Goal: Download file/media

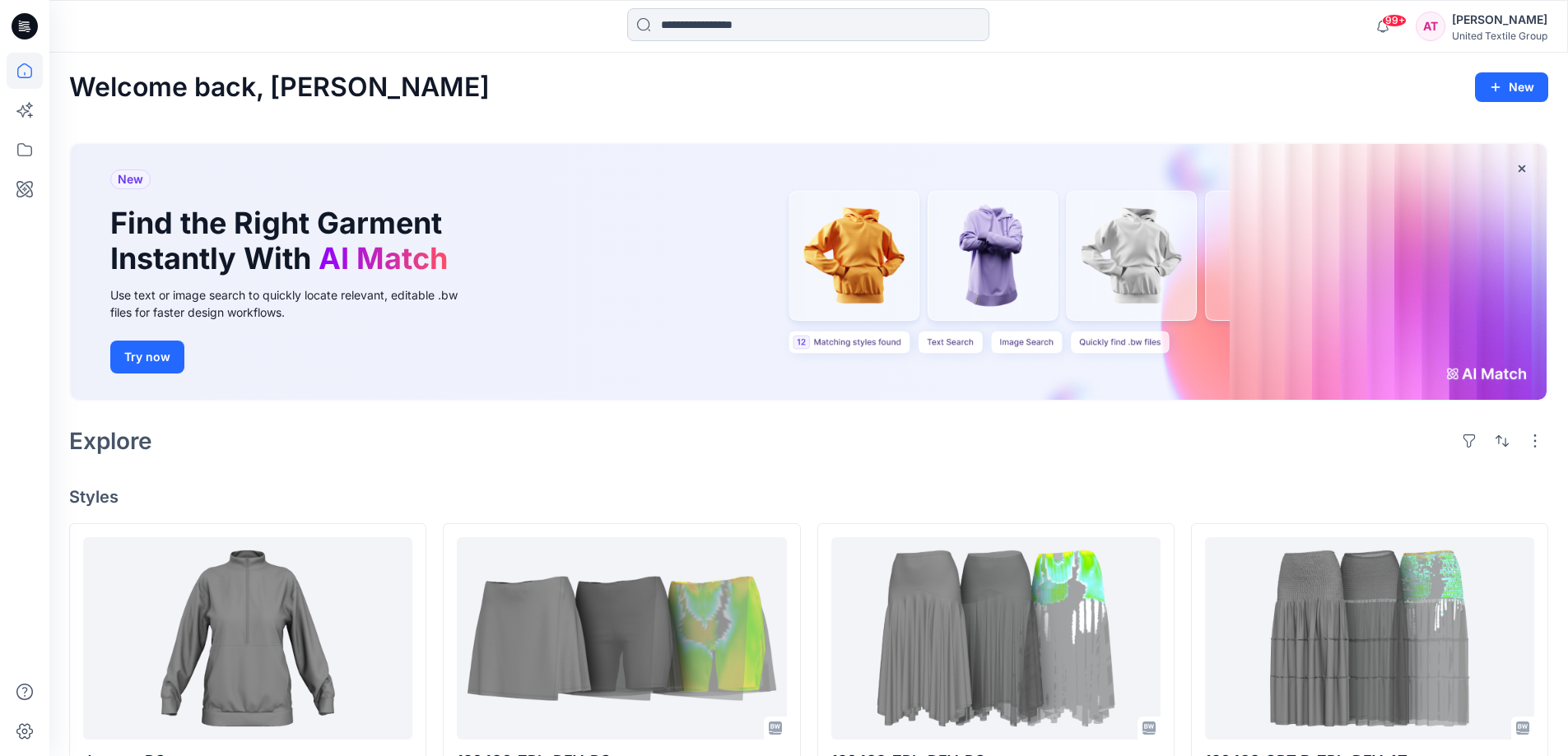
click at [738, 31] on input at bounding box center [808, 25] width 362 height 33
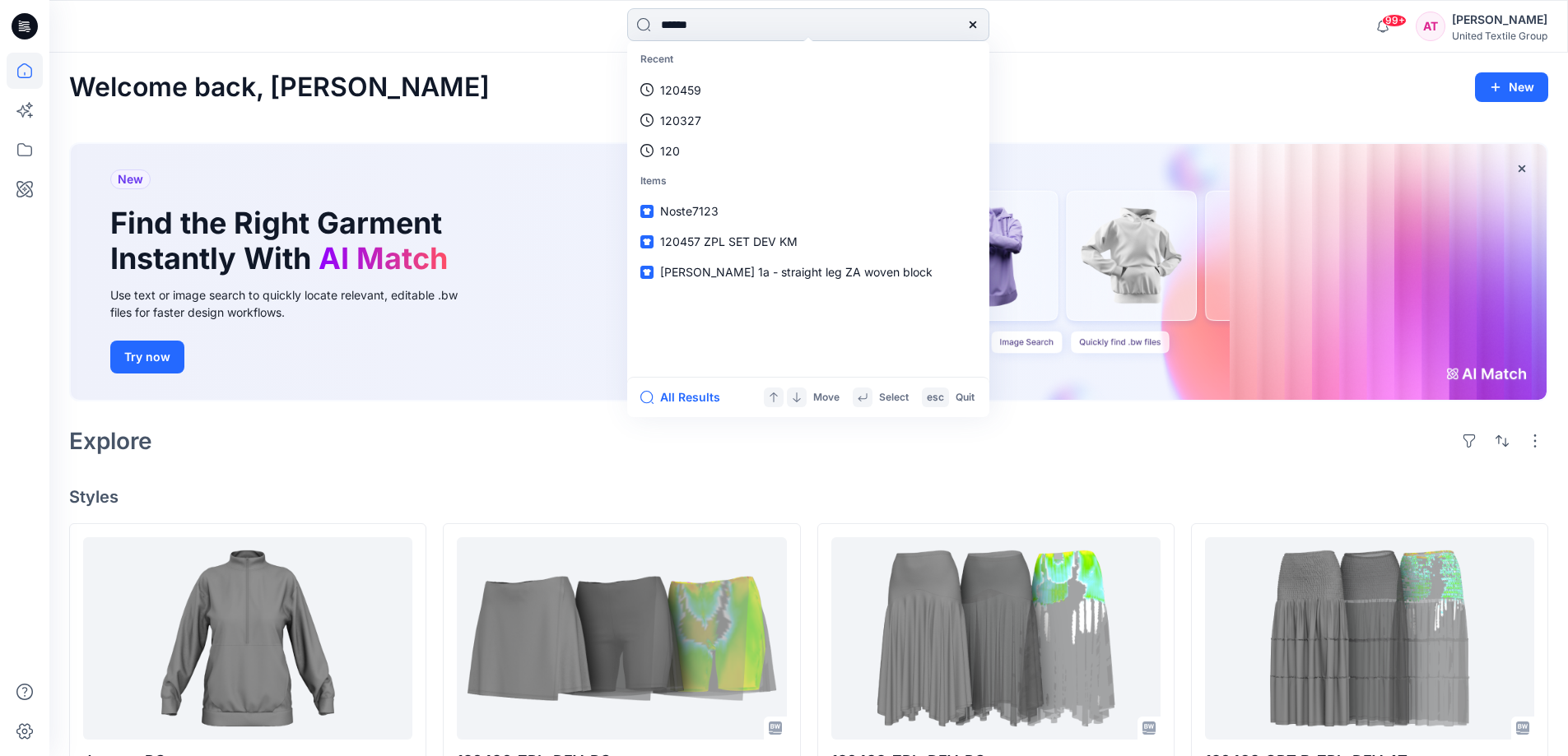
type input "******"
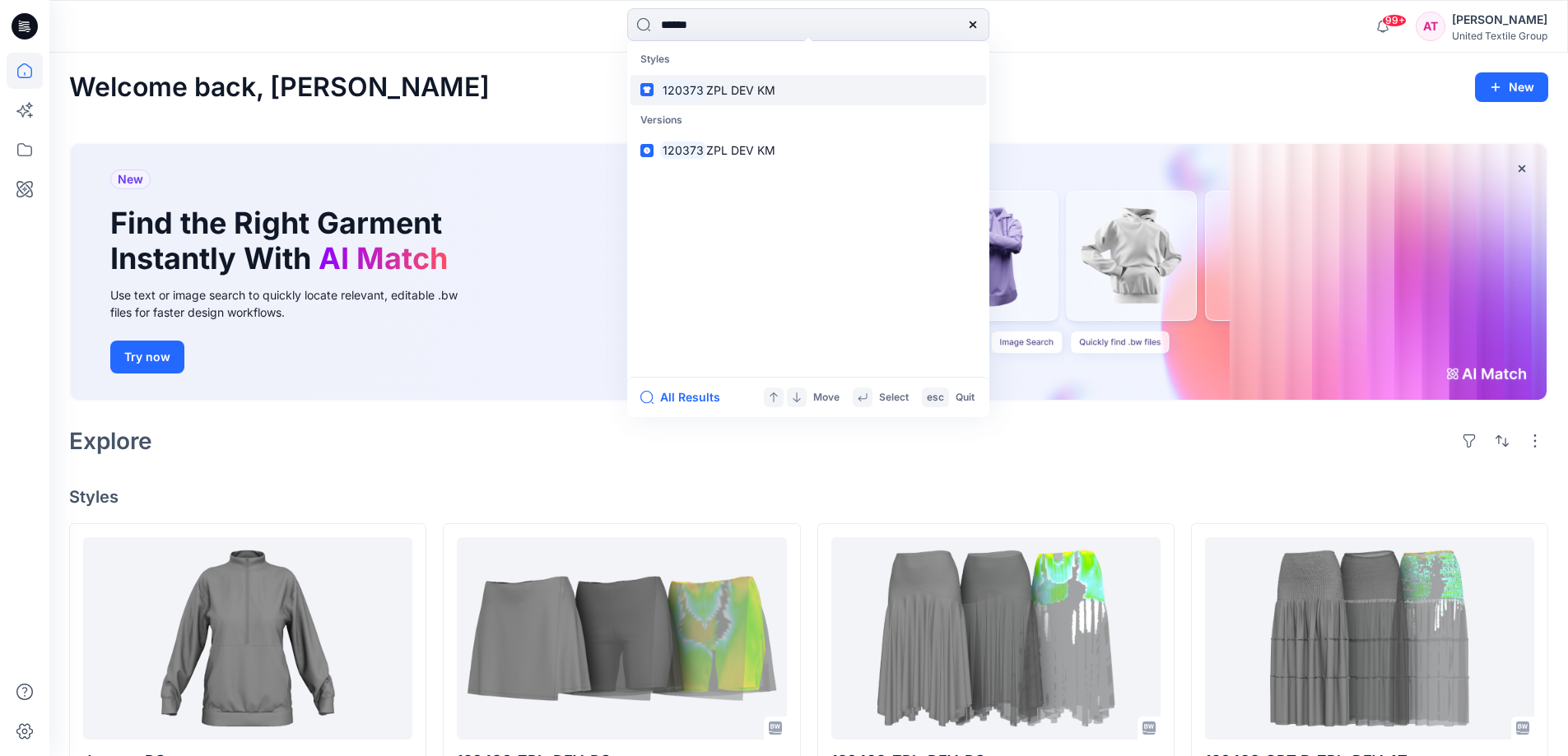
click at [777, 86] on link "120373 ZPL DEV KM" at bounding box center [808, 90] width 356 height 30
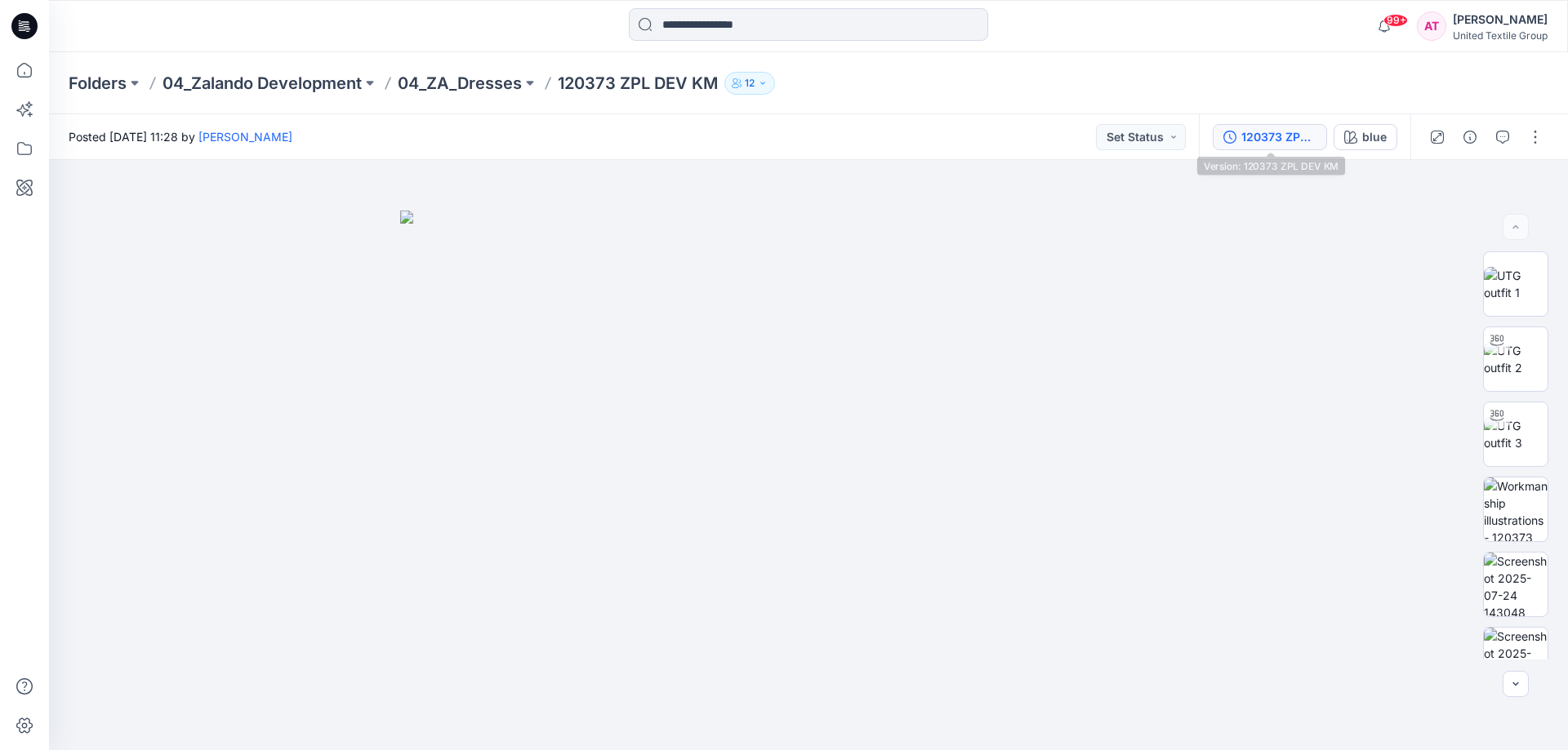
click at [1268, 135] on div "120373 ZPL DEV KM" at bounding box center [1279, 137] width 75 height 18
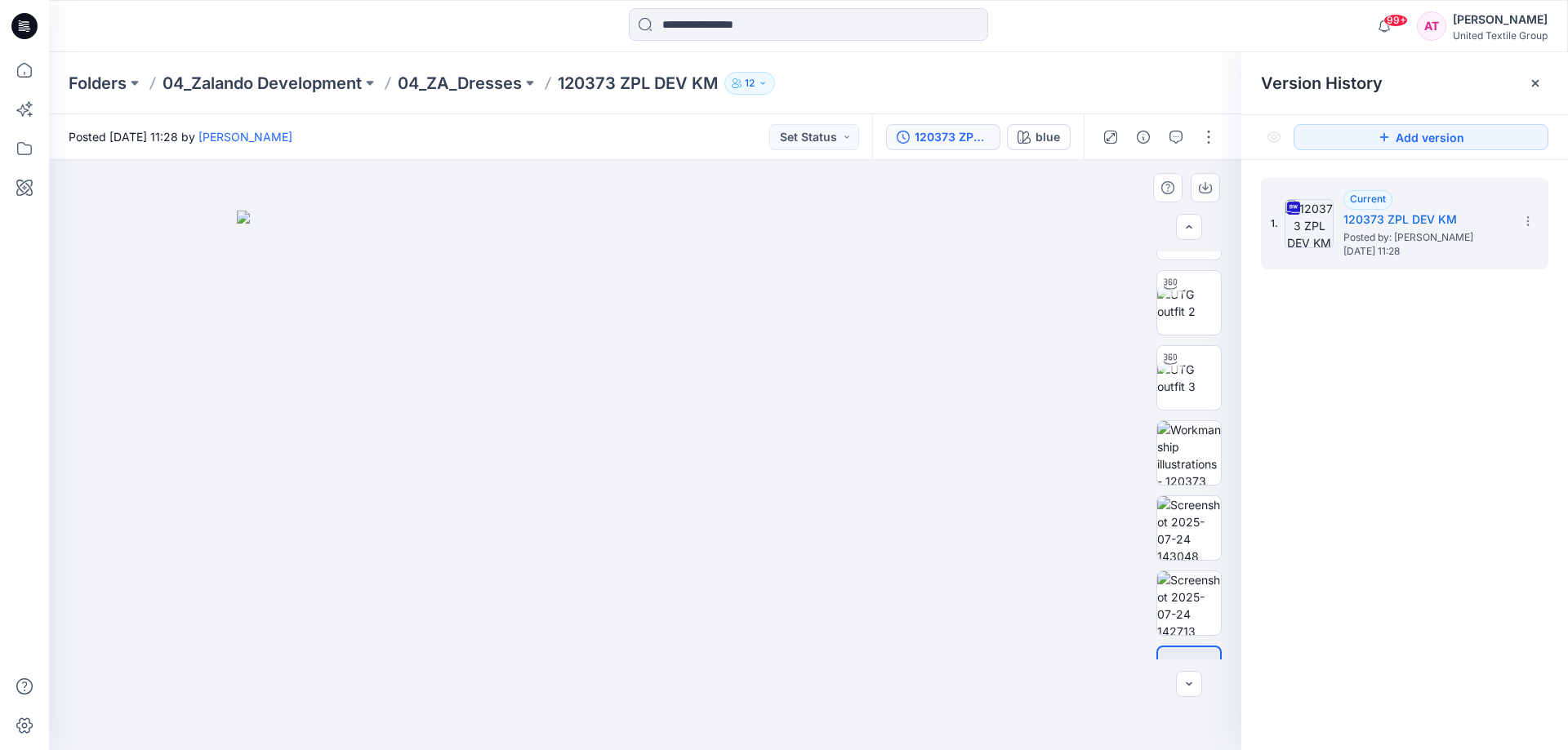
scroll to position [108, 0]
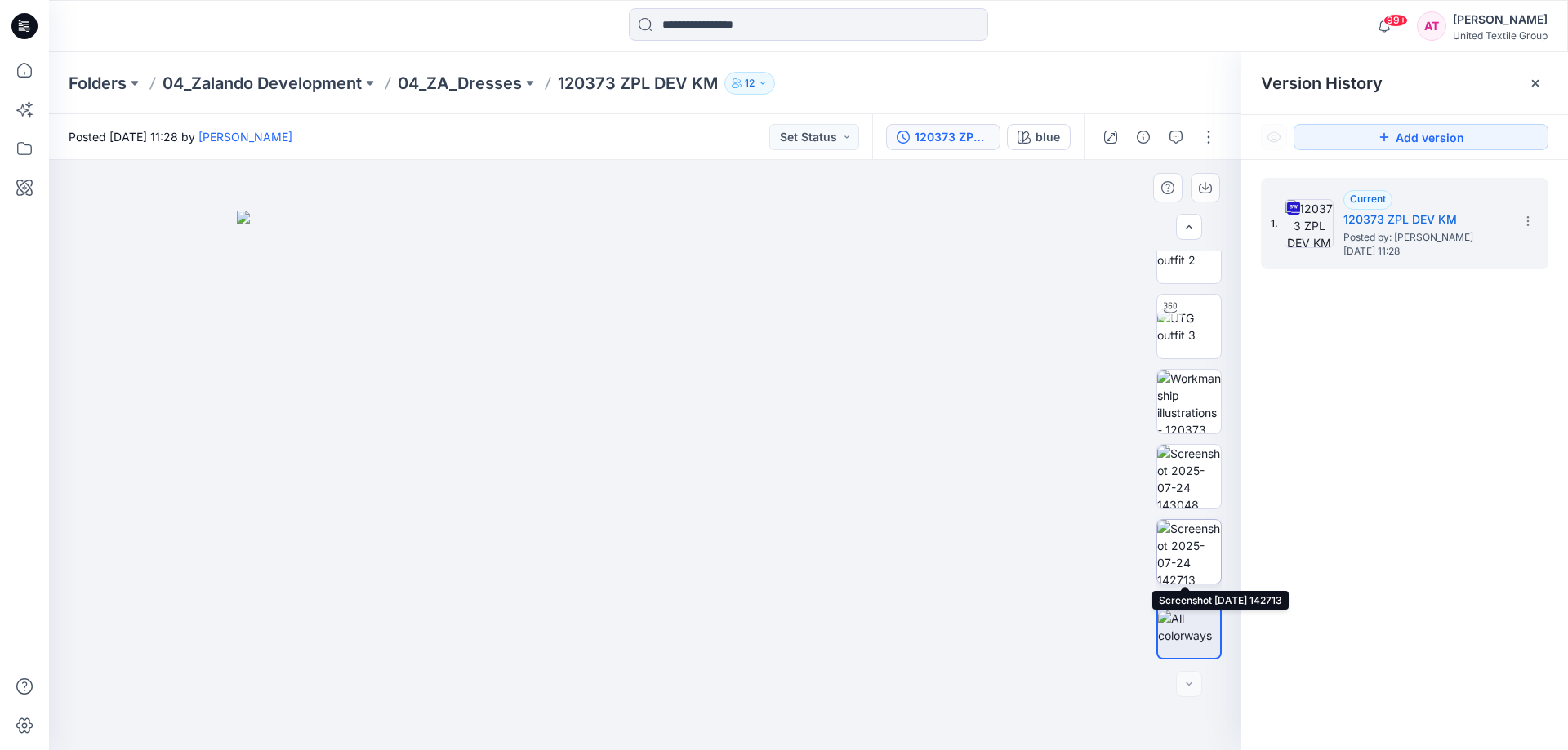
click at [1182, 548] on img at bounding box center [1189, 552] width 64 height 64
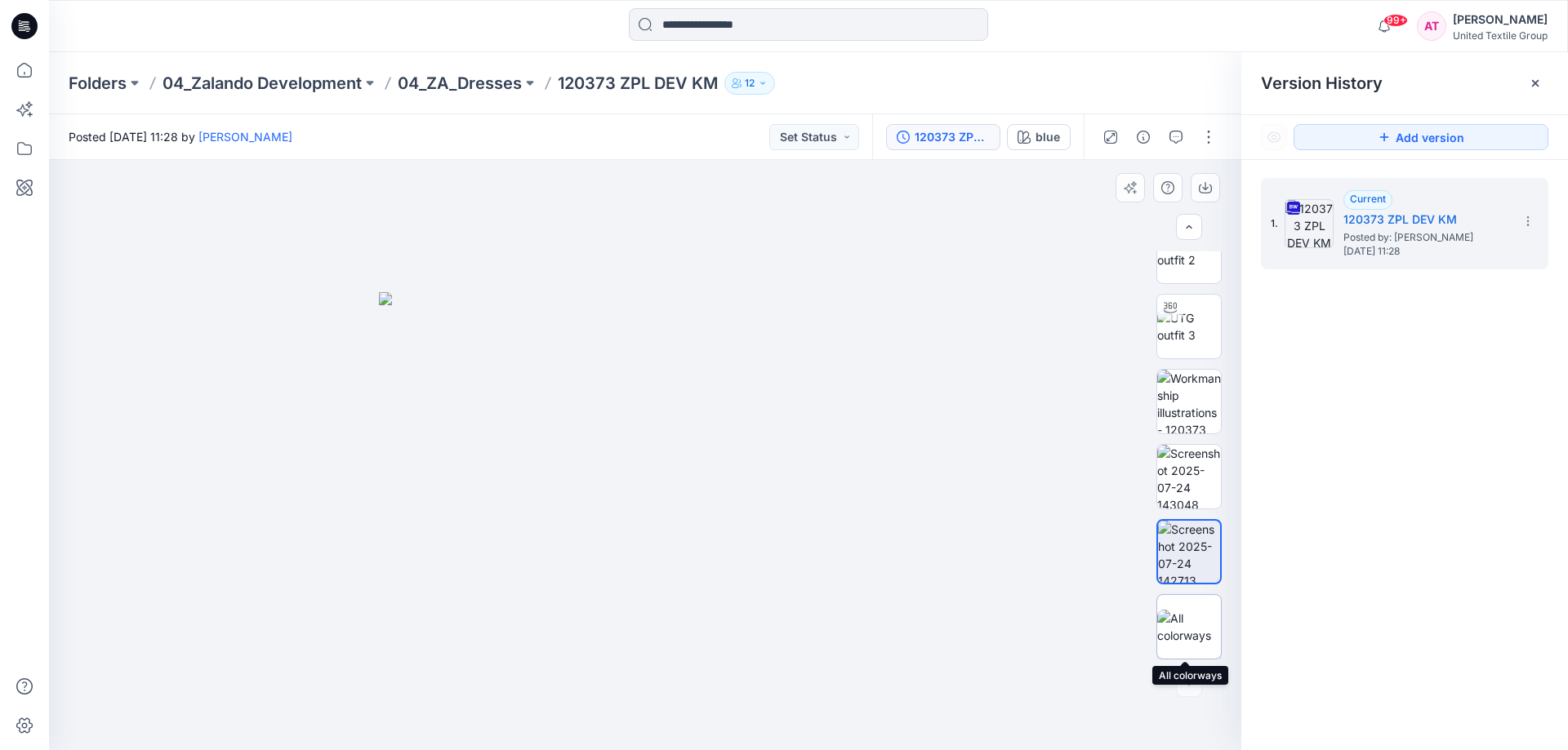
click at [1194, 614] on img at bounding box center [1189, 627] width 64 height 35
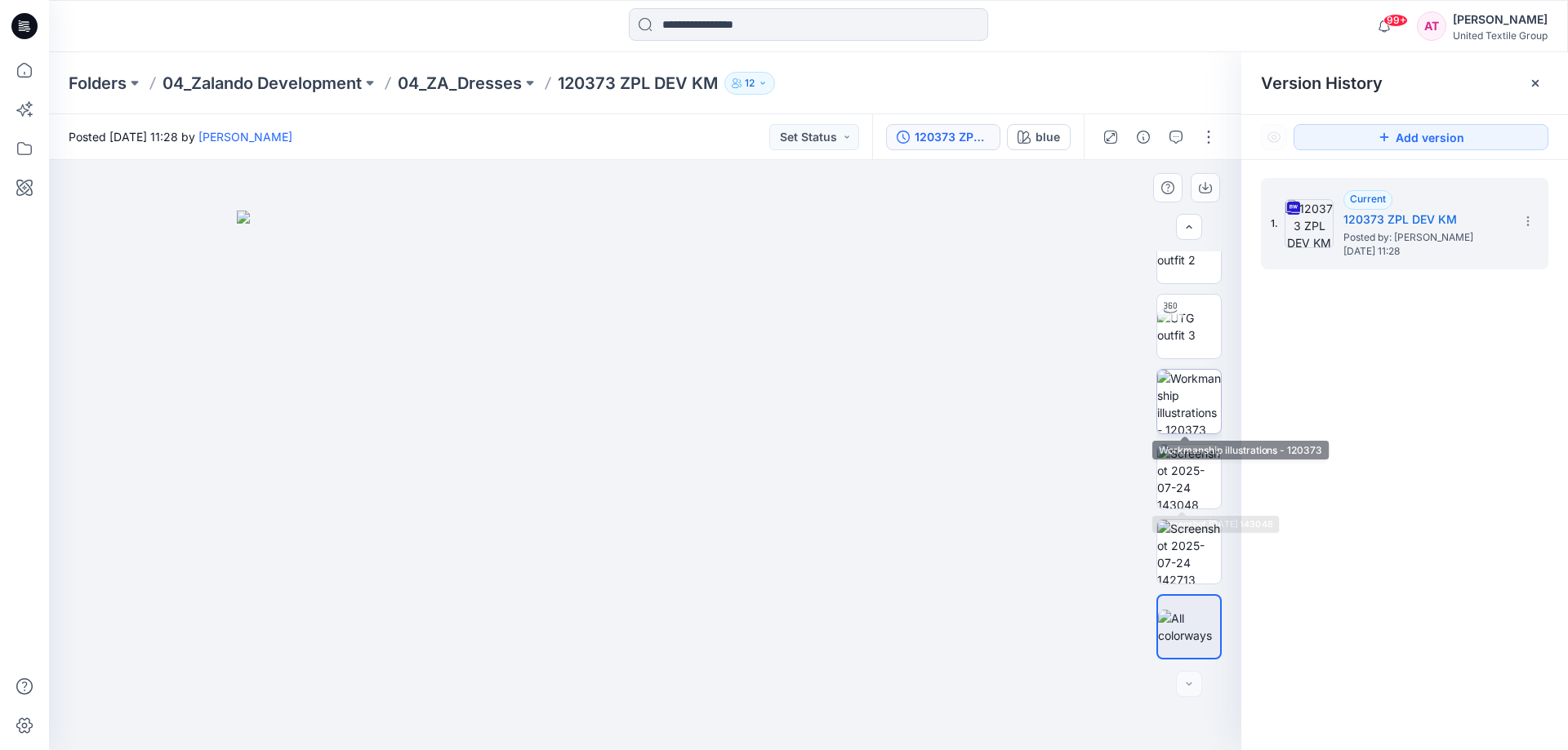
click at [1182, 420] on img at bounding box center [1189, 402] width 64 height 64
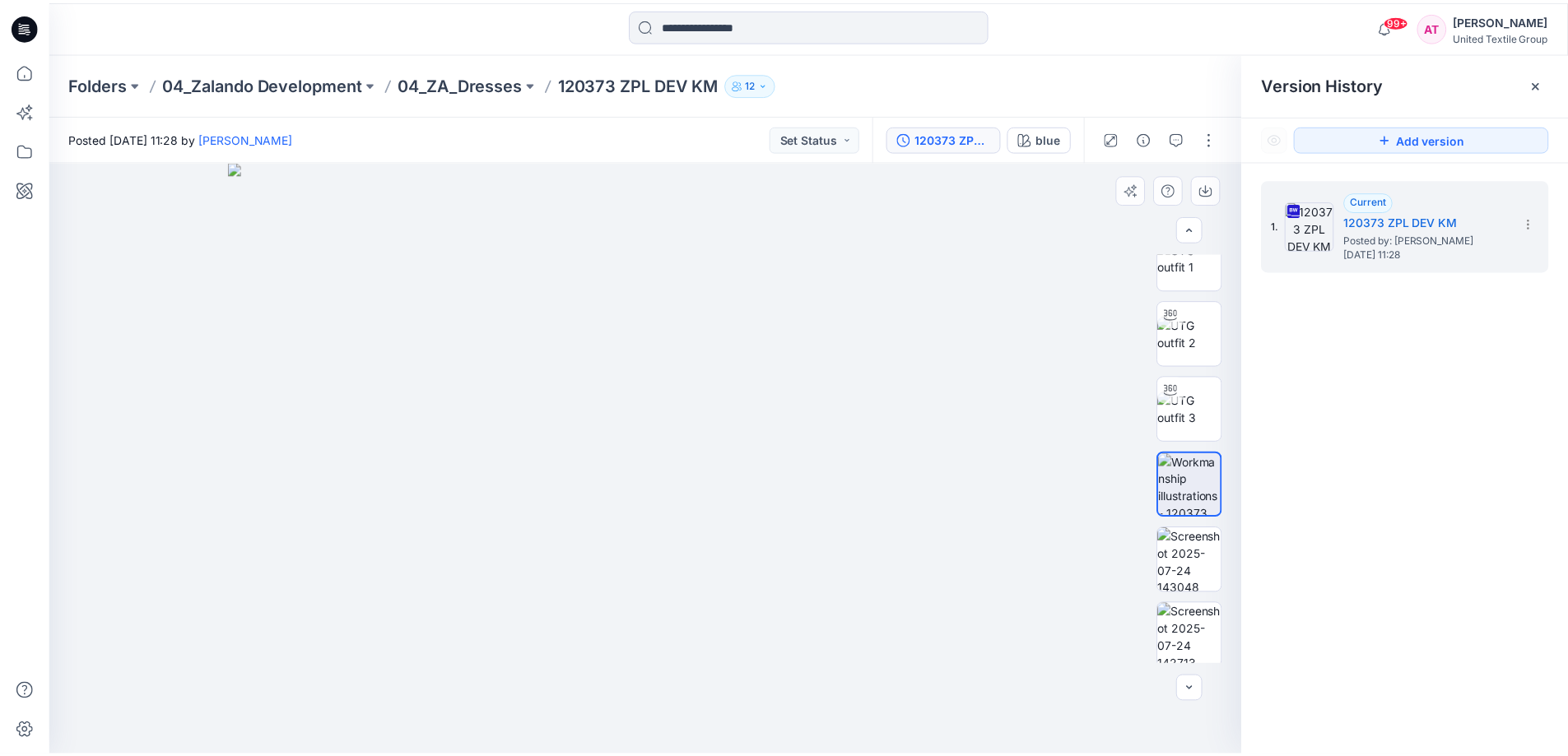
scroll to position [0, 0]
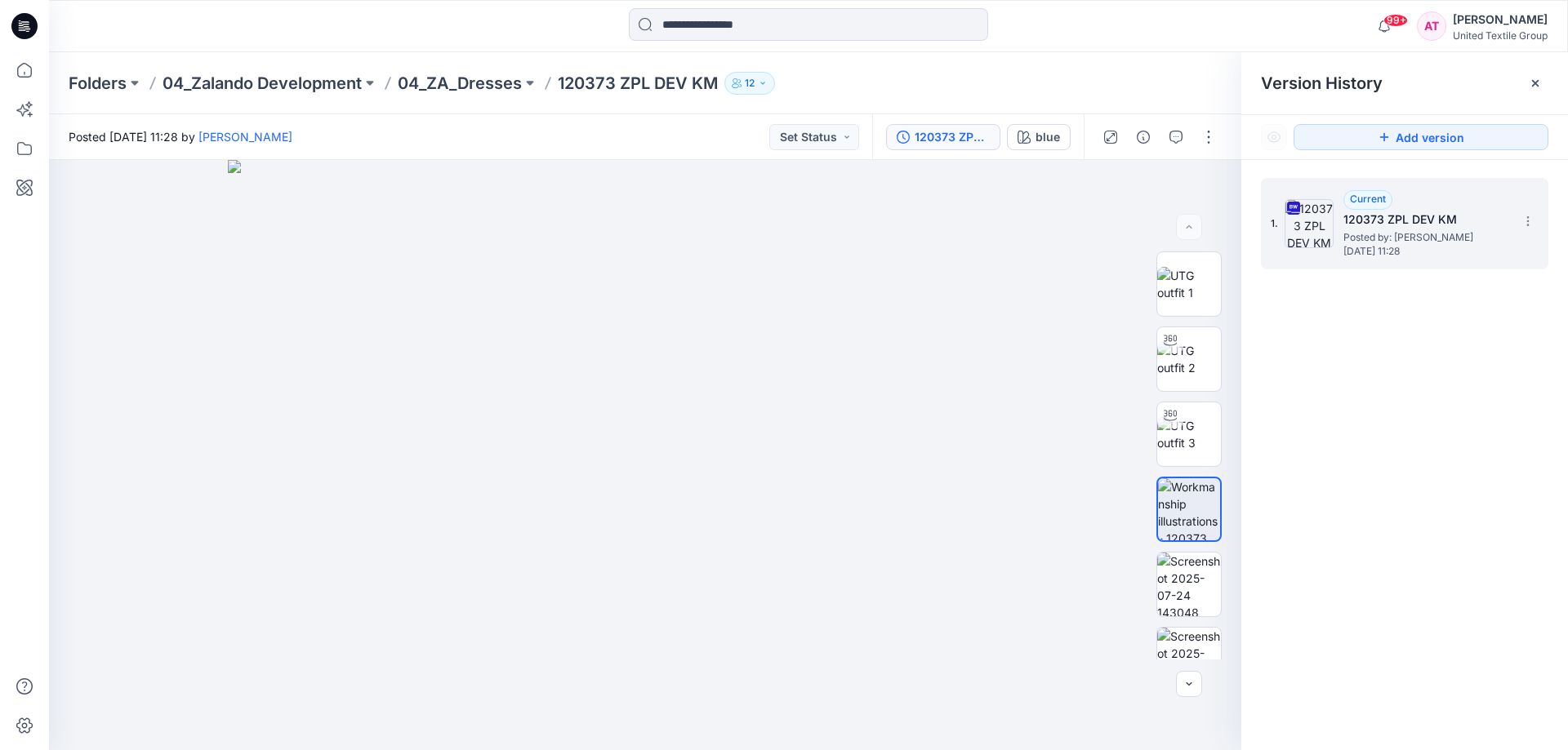
click at [1501, 217] on h5 "120373 ZPL DEV KM" at bounding box center [1425, 220] width 163 height 20
click at [1523, 217] on icon at bounding box center [1528, 222] width 13 height 13
click at [1409, 248] on span "Download Source BW File" at bounding box center [1445, 253] width 137 height 20
click at [19, 68] on icon at bounding box center [24, 70] width 15 height 15
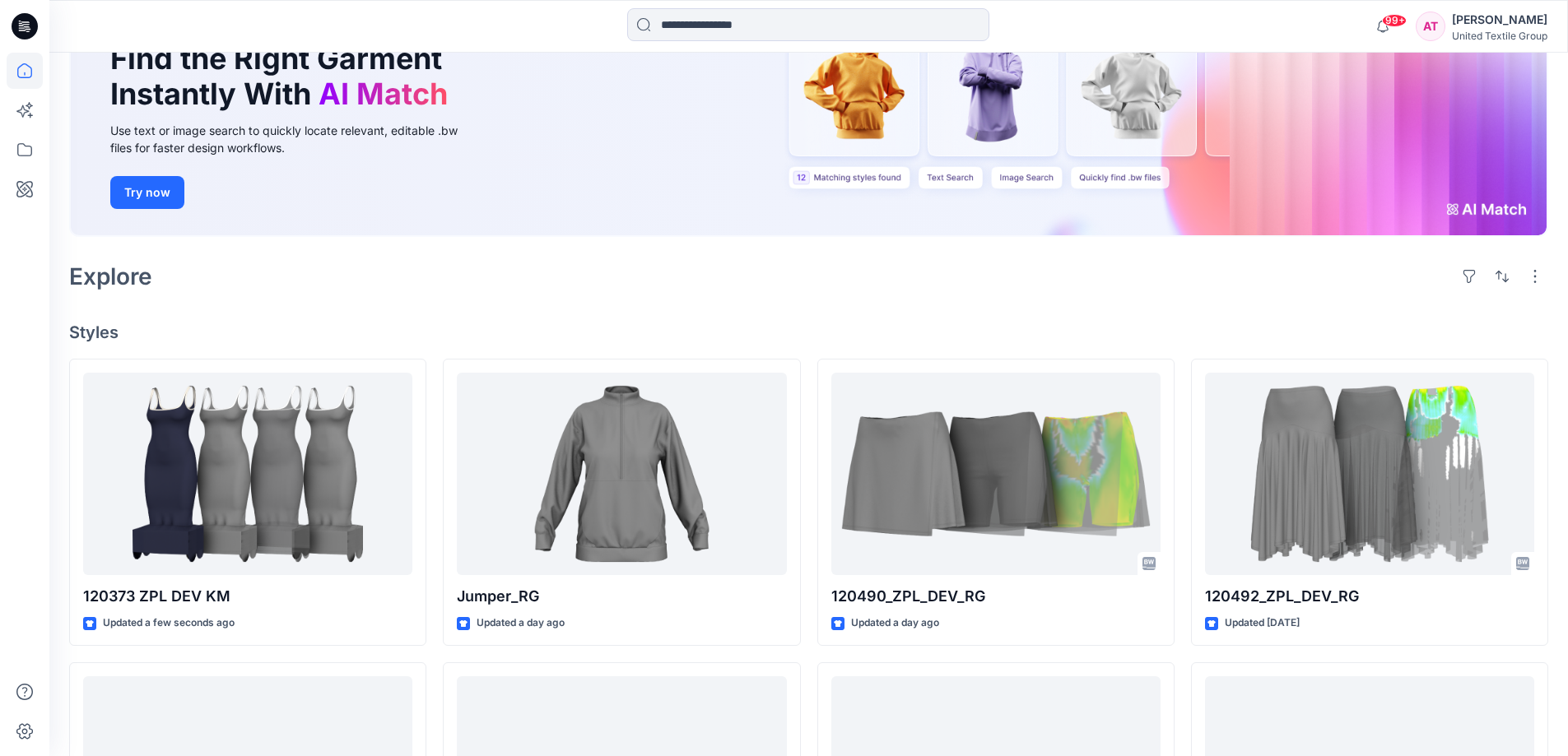
scroll to position [329, 0]
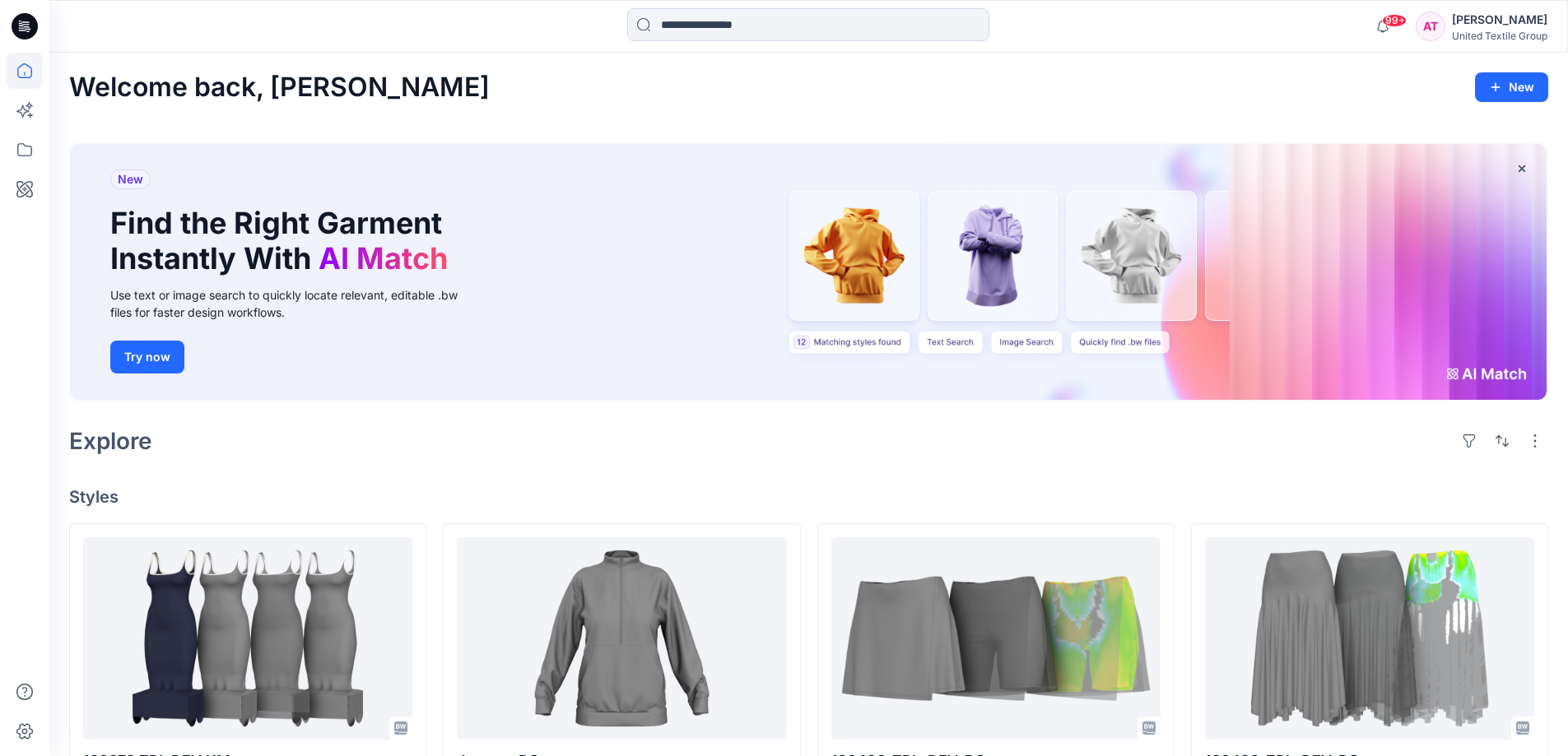
scroll to position [329, 0]
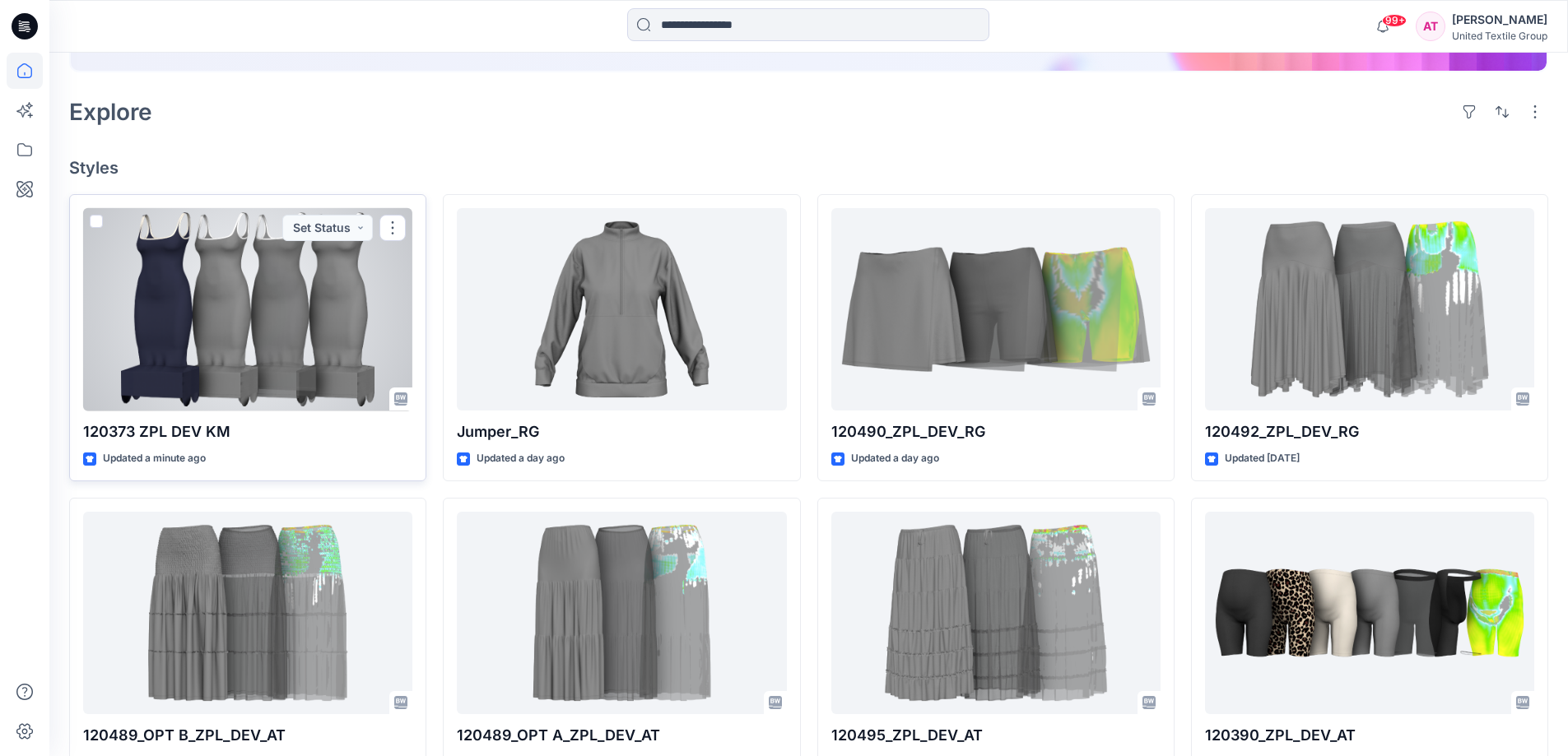
click at [288, 313] on div at bounding box center [248, 309] width 329 height 203
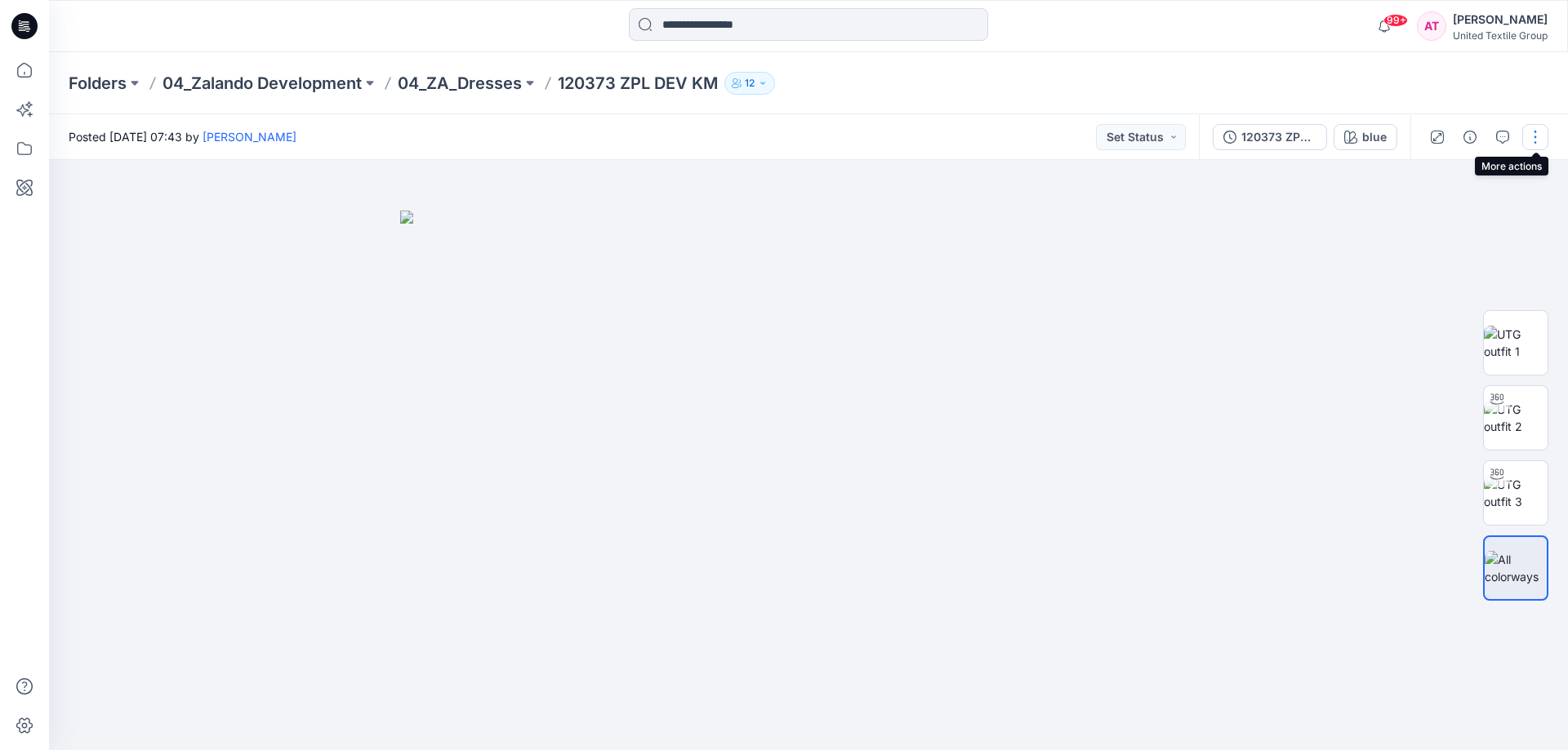
click at [1530, 143] on button "button" at bounding box center [1535, 137] width 26 height 26
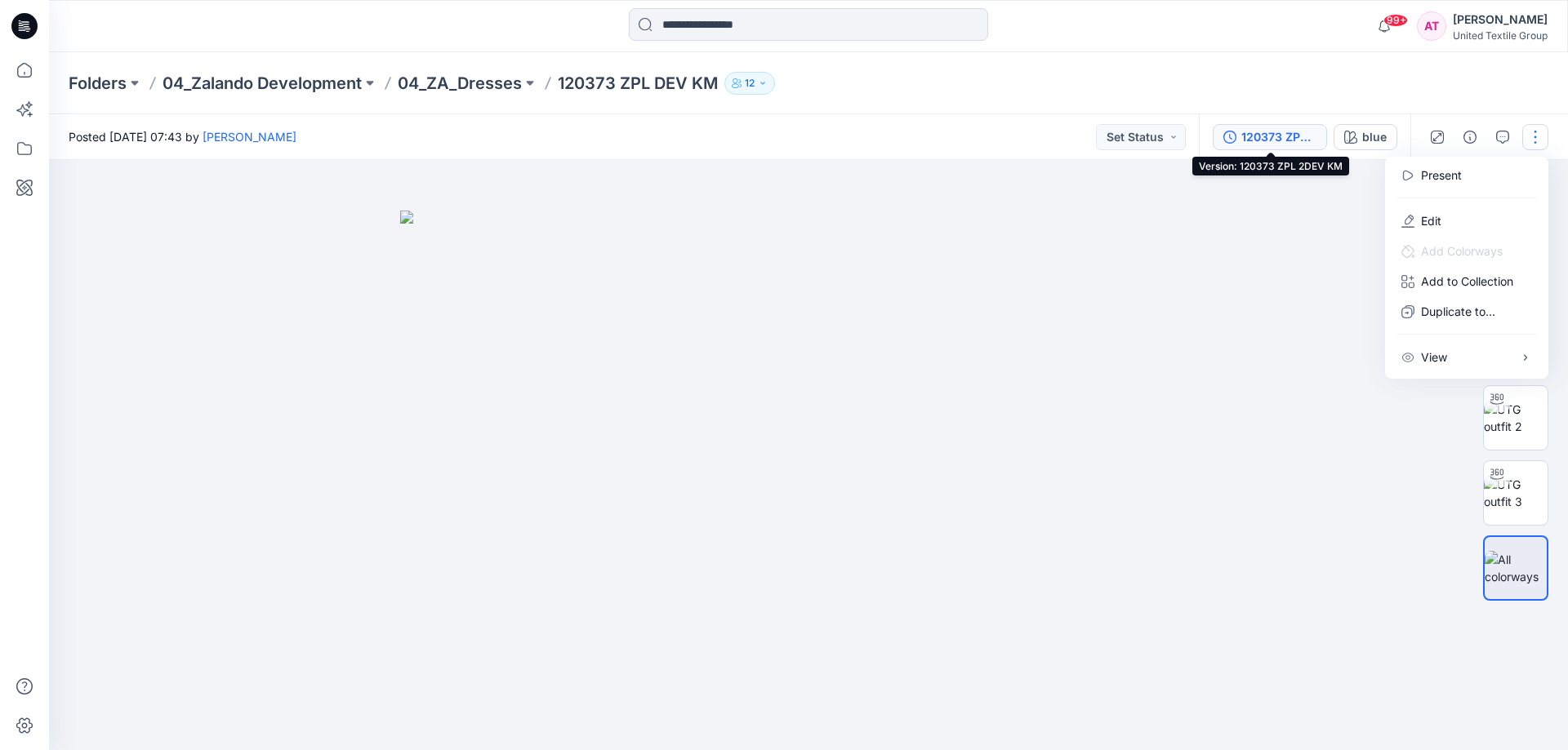
click at [1304, 133] on div "120373 ZPL 2DEV KM" at bounding box center [1279, 137] width 75 height 18
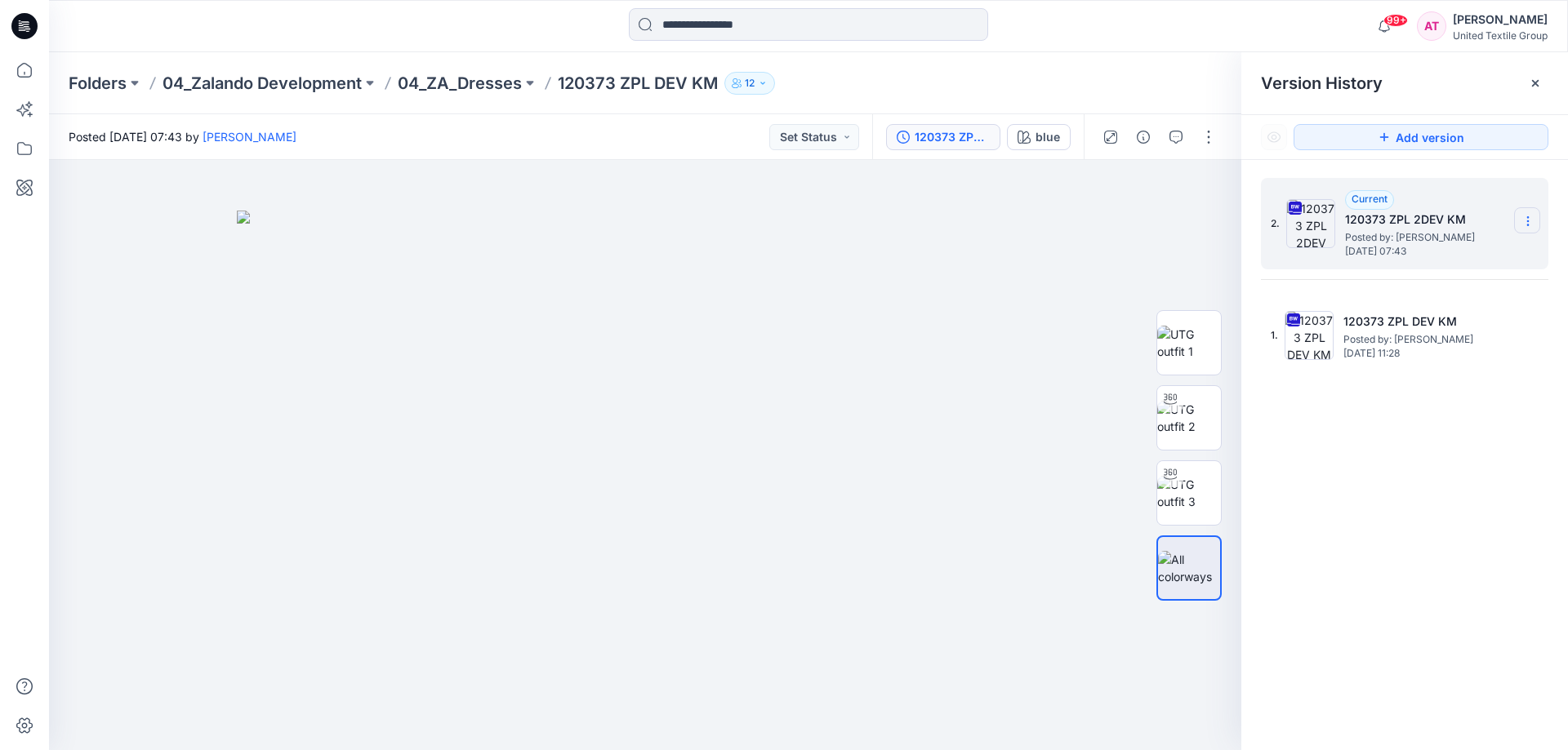
click at [1527, 215] on icon at bounding box center [1528, 222] width 13 height 13
click at [1441, 362] on span "Delete Version" at bounding box center [1415, 358] width 77 height 20
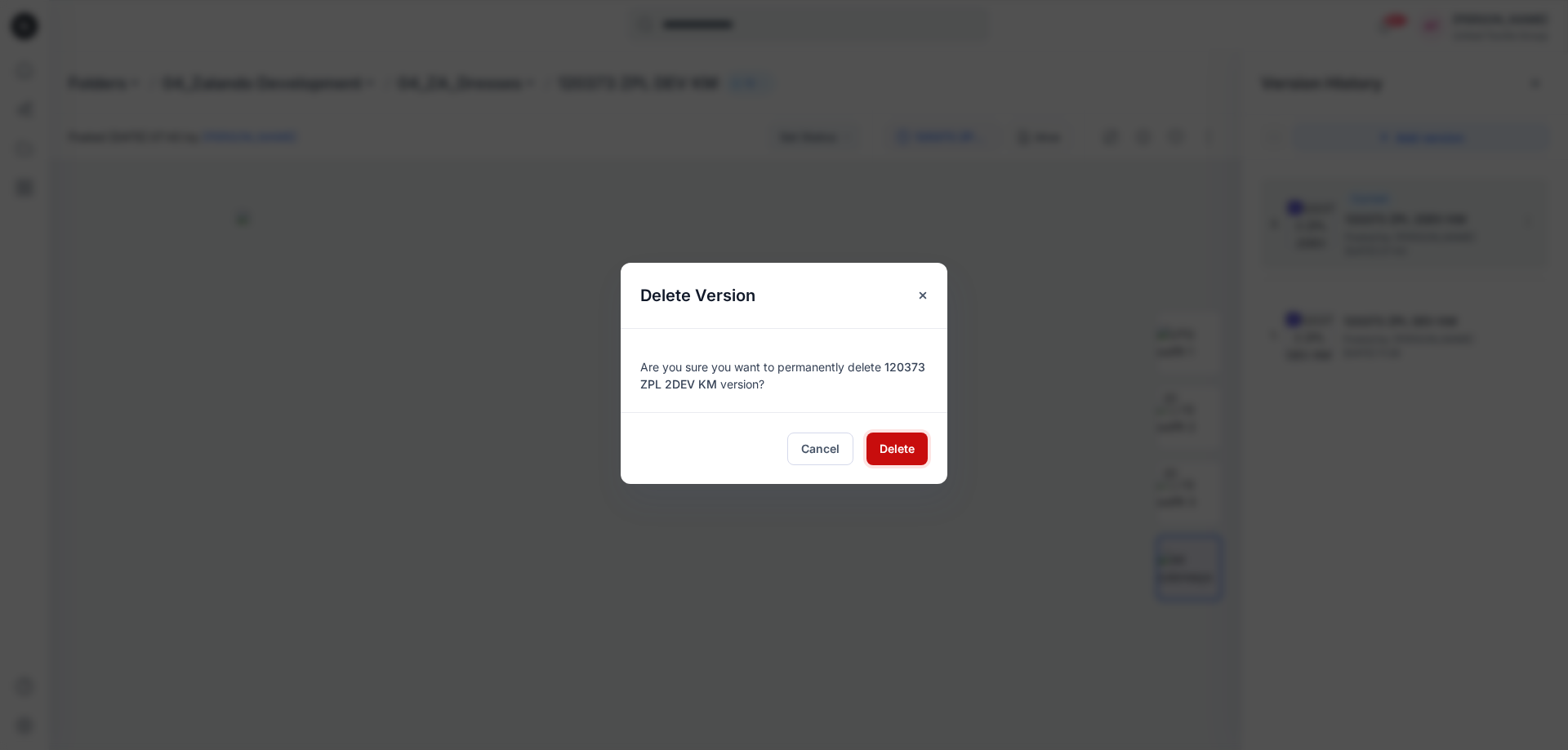
click at [918, 448] on button "Delete" at bounding box center [897, 449] width 61 height 33
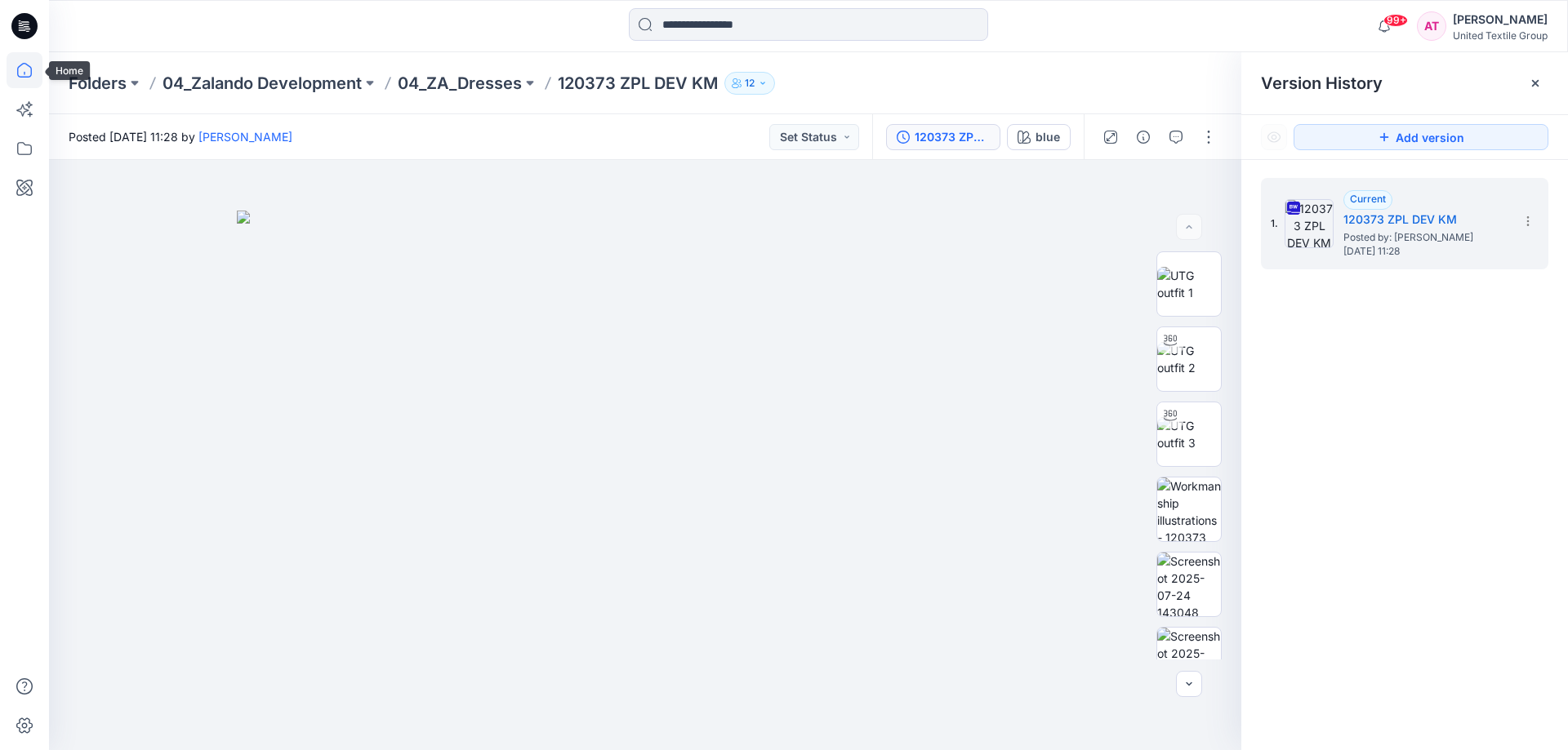
click at [23, 69] on icon at bounding box center [24, 70] width 36 height 36
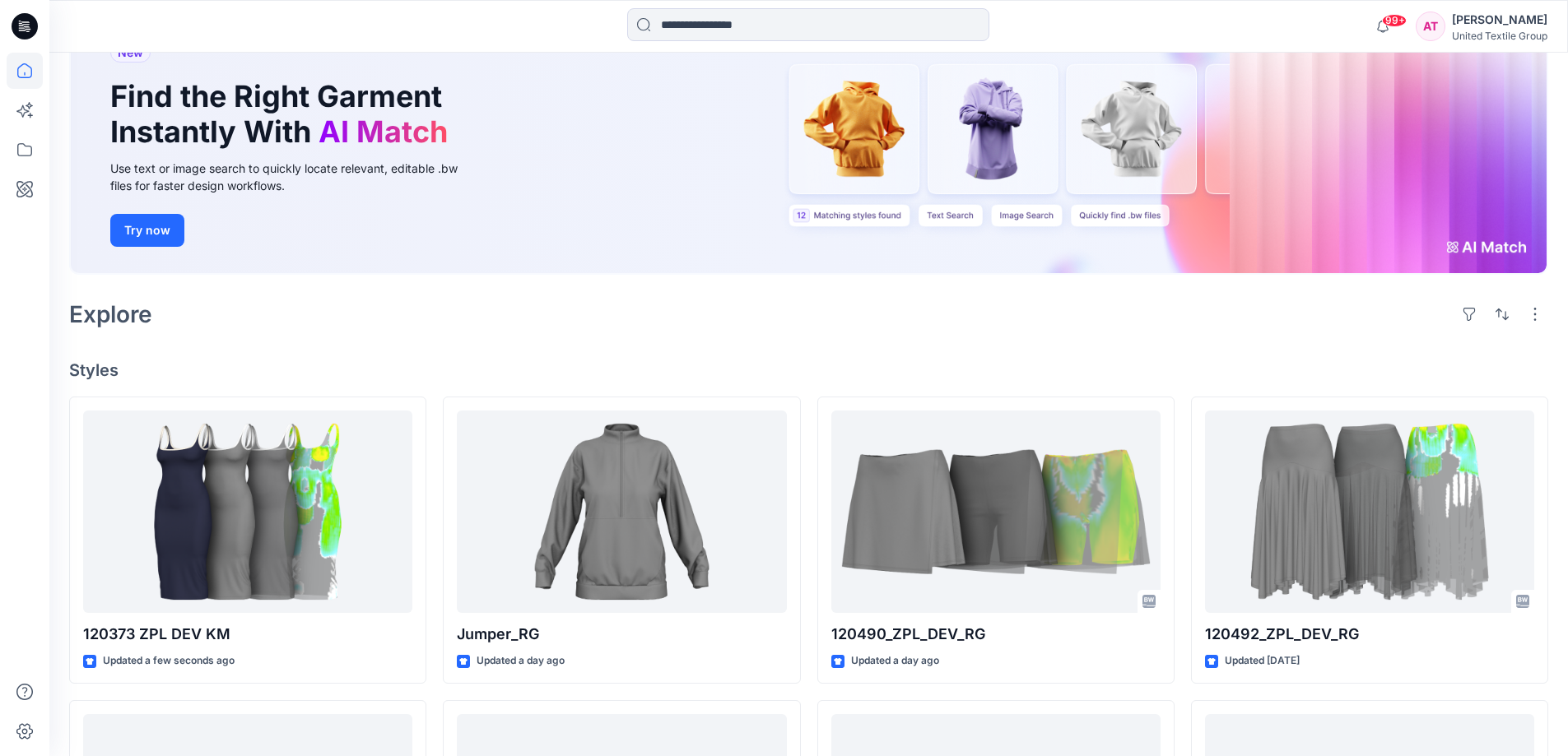
scroll to position [247, 0]
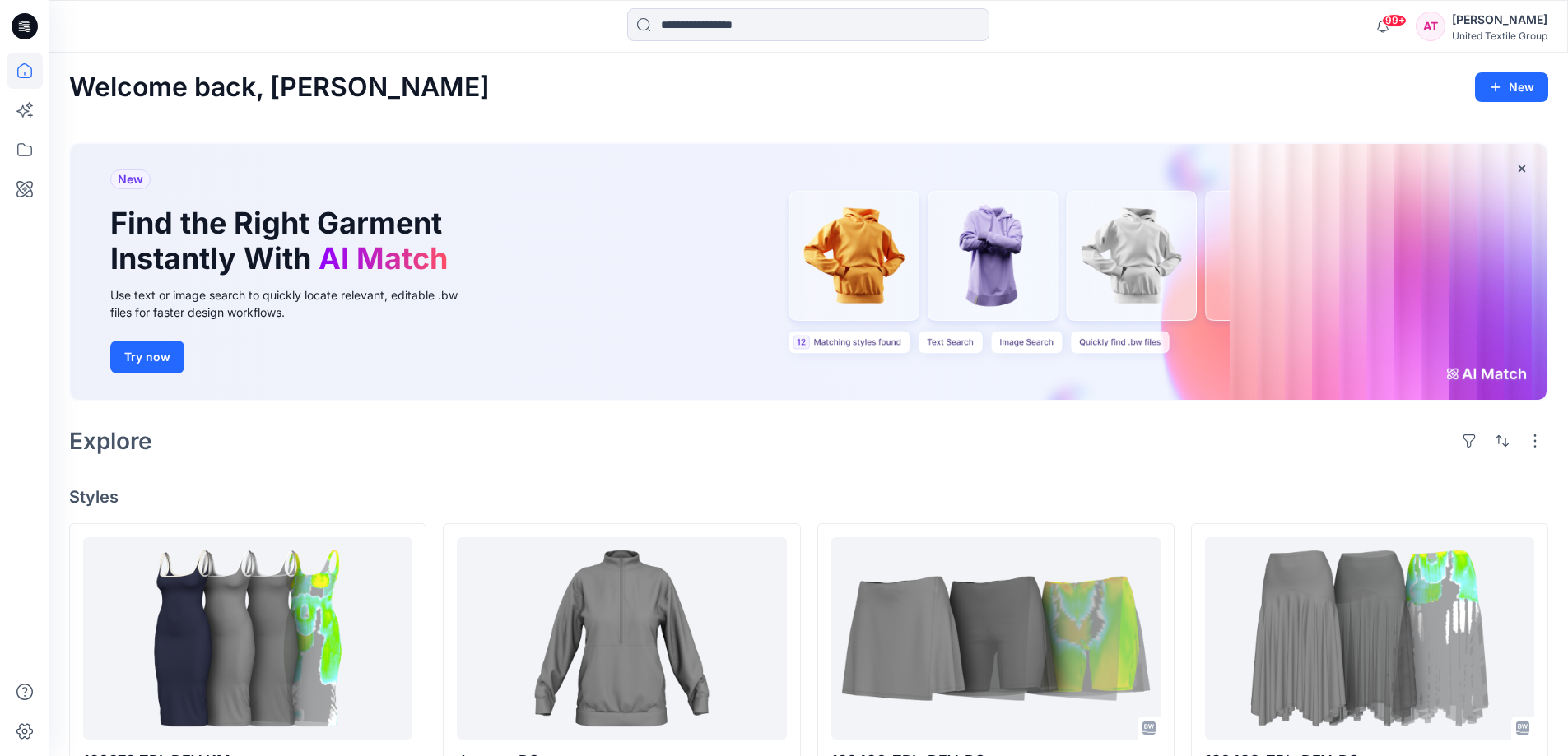
scroll to position [165, 0]
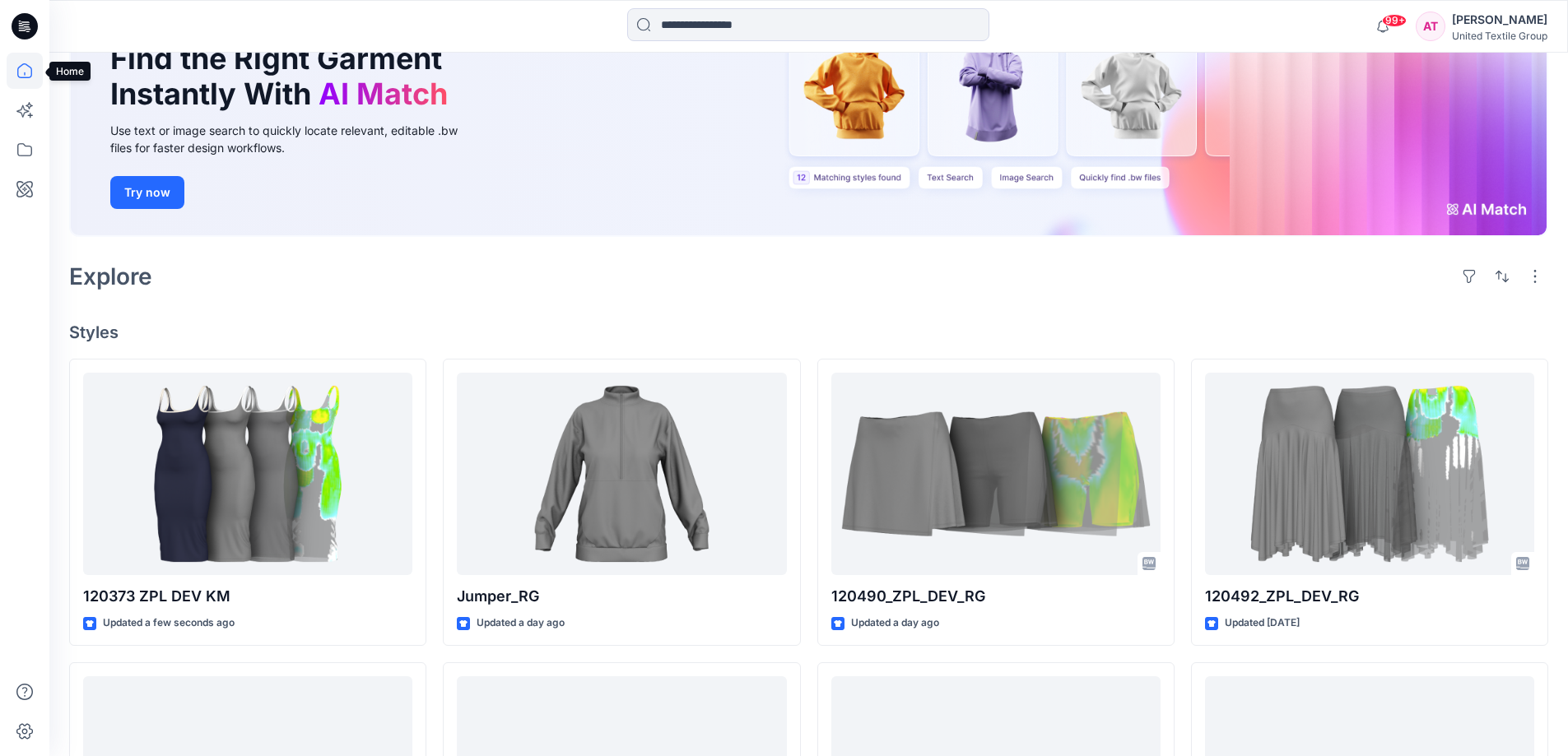
click at [27, 77] on icon at bounding box center [25, 71] width 36 height 36
click at [25, 72] on icon at bounding box center [25, 71] width 36 height 36
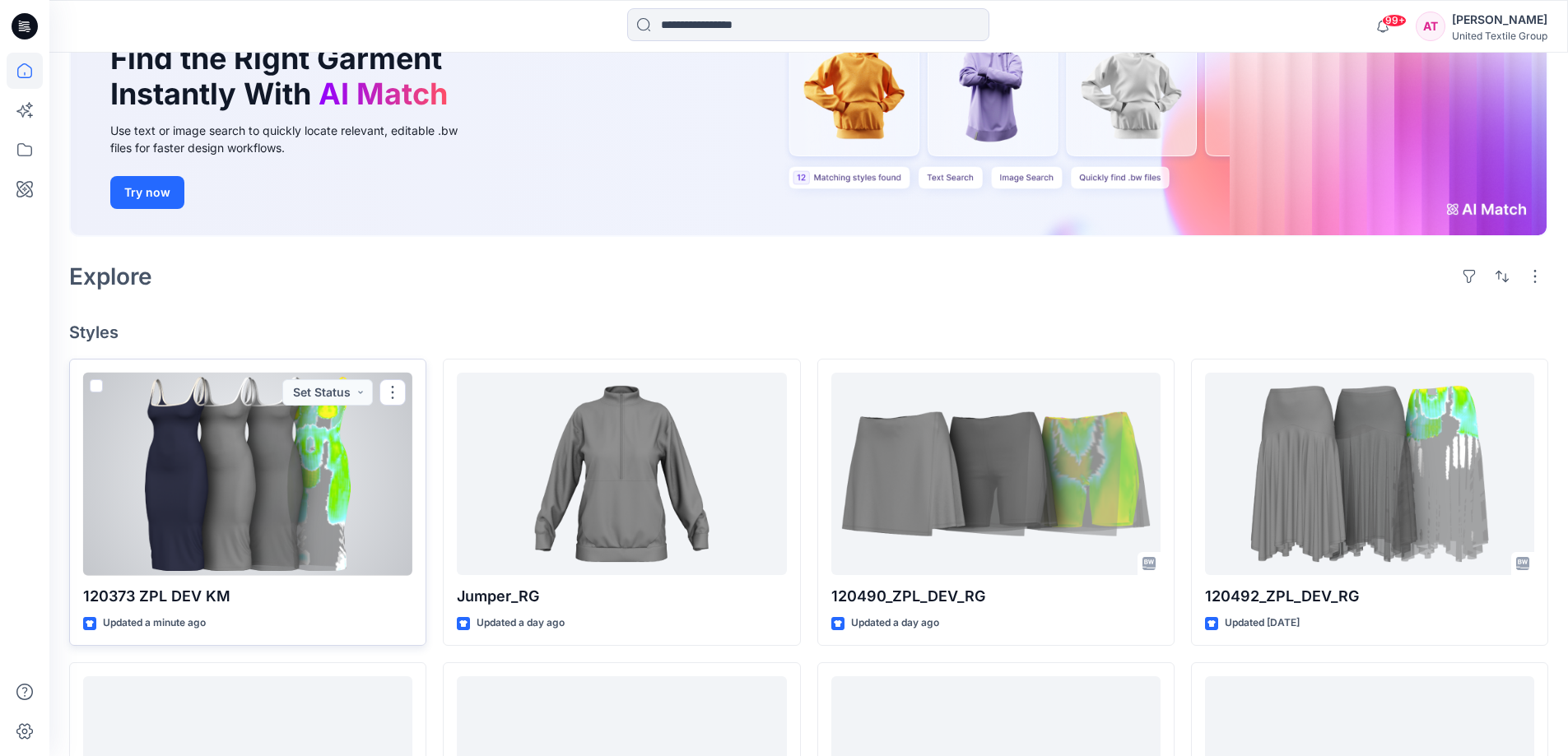
click at [272, 503] on div at bounding box center [248, 474] width 329 height 203
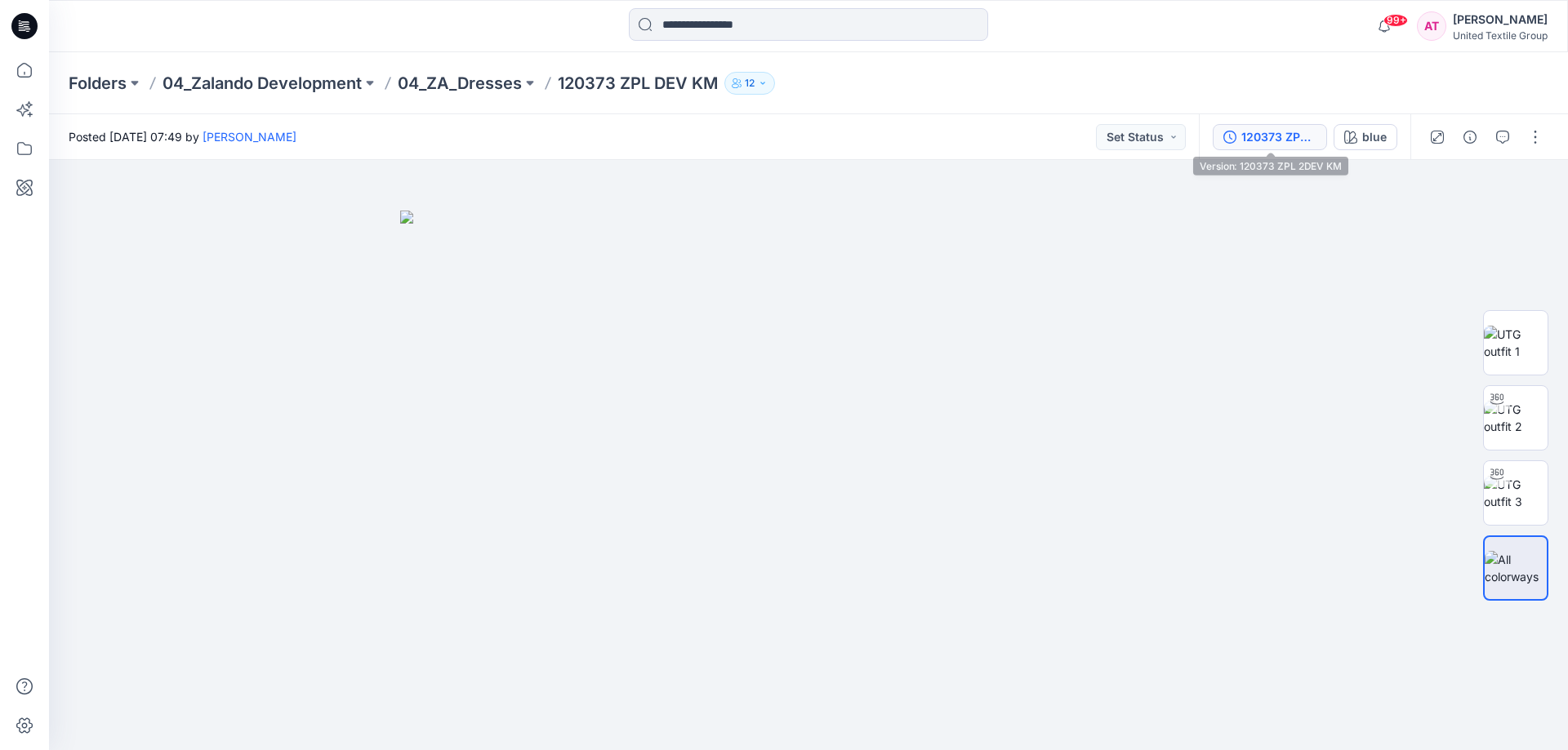
click at [1283, 141] on div "120373 ZPL 2DEV KM" at bounding box center [1279, 137] width 75 height 18
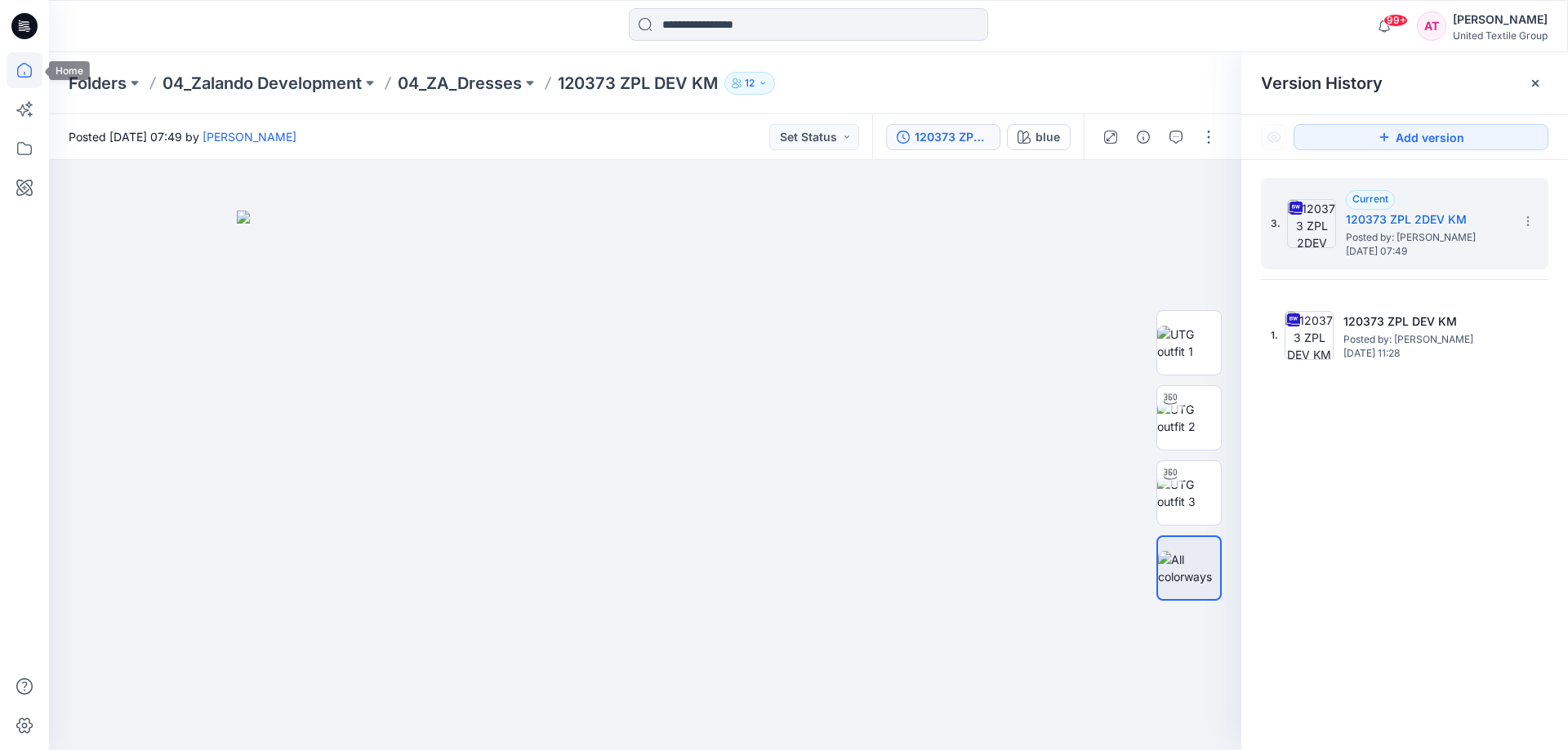
click at [26, 72] on icon at bounding box center [24, 70] width 36 height 36
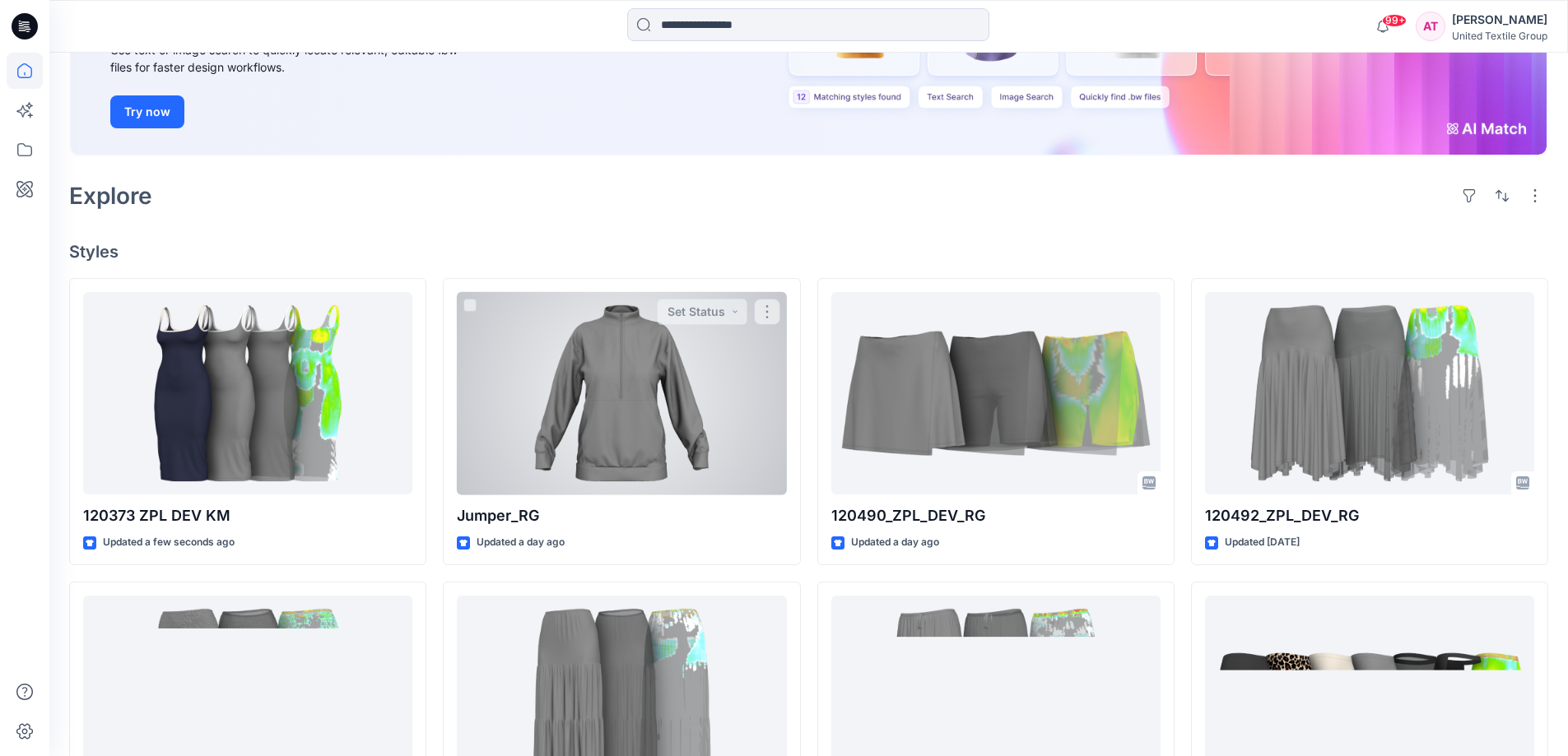
scroll to position [247, 0]
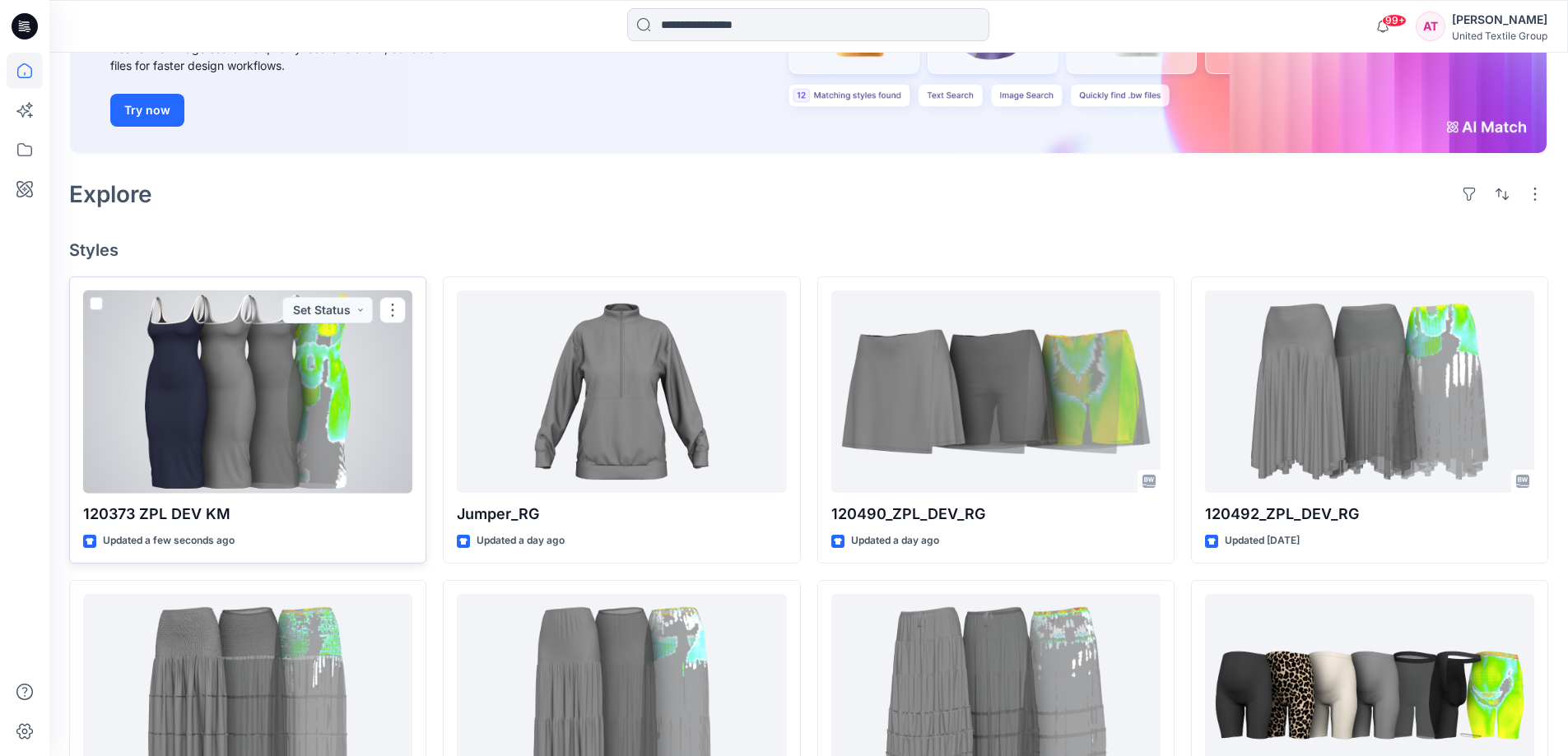
click at [375, 383] on div at bounding box center [248, 392] width 329 height 203
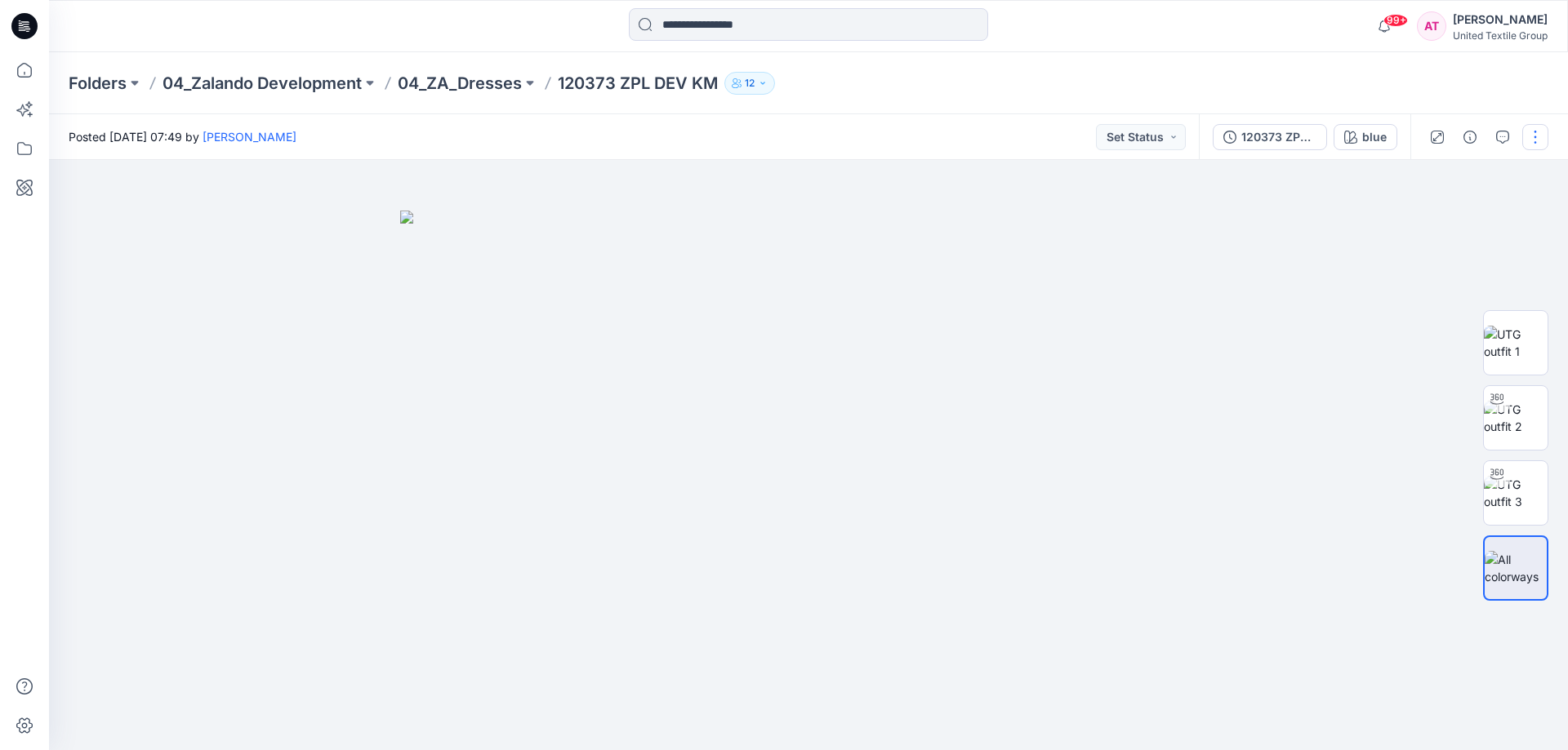
click at [1532, 130] on button "button" at bounding box center [1535, 137] width 26 height 26
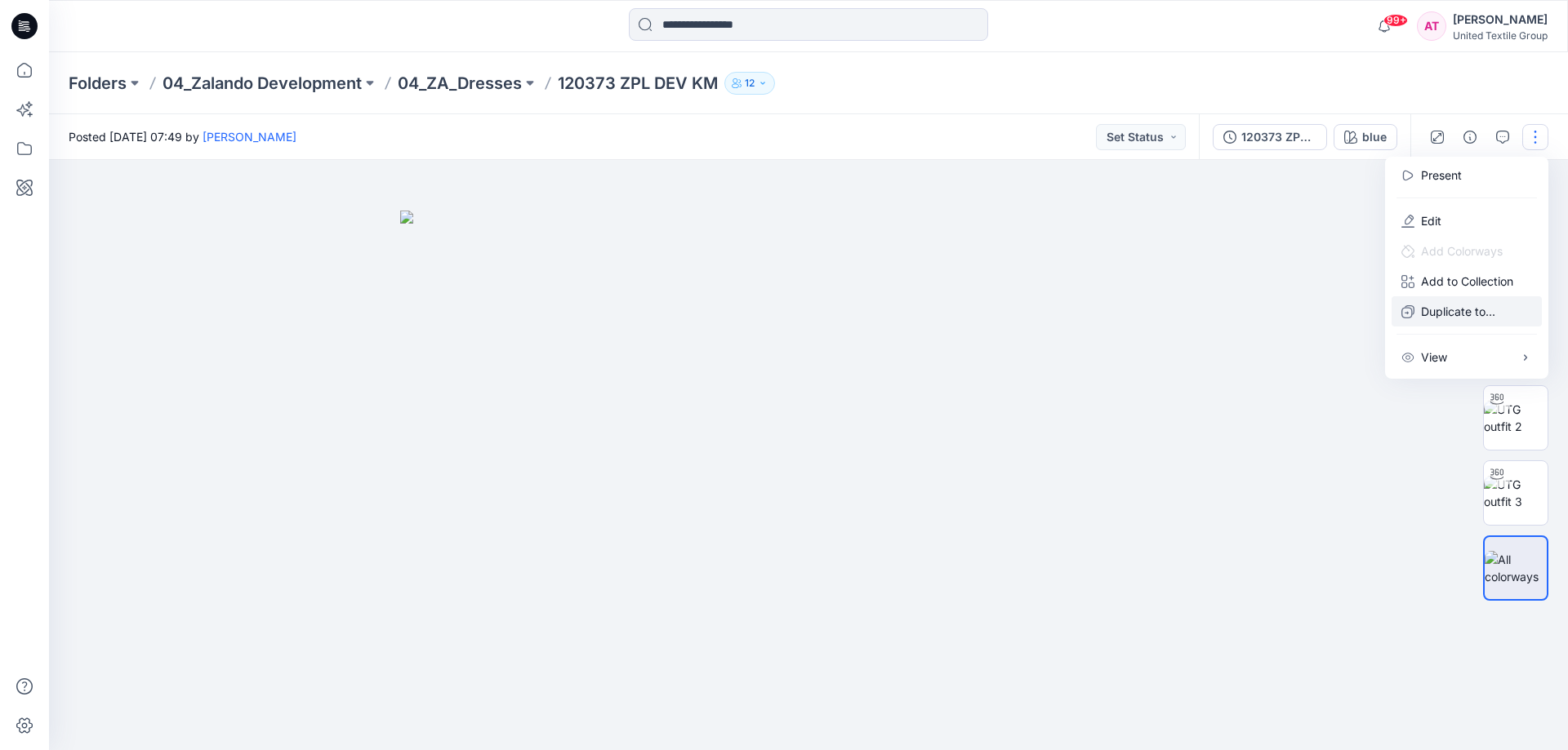
click at [1466, 316] on p "Duplicate to..." at bounding box center [1457, 312] width 74 height 17
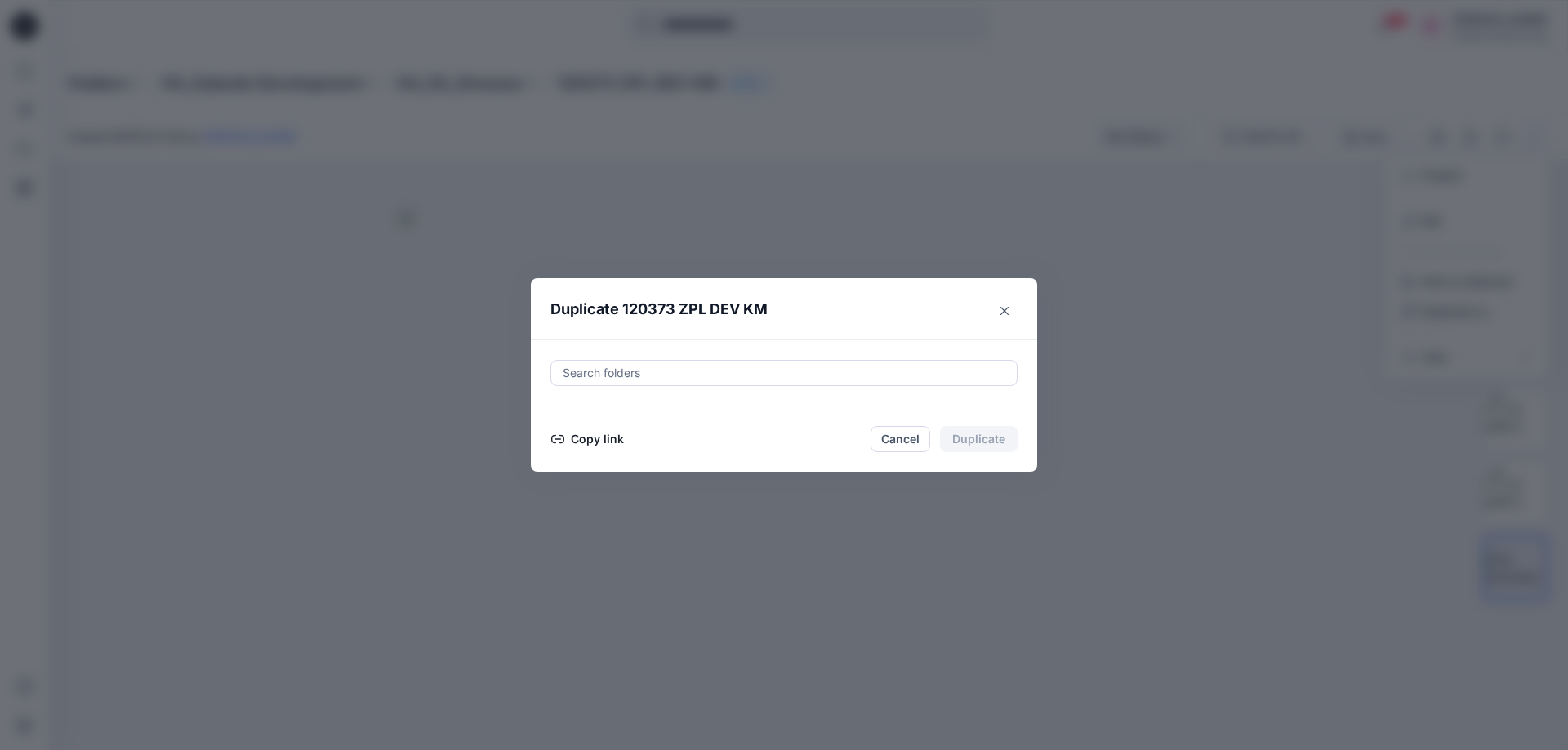
click at [776, 367] on div at bounding box center [783, 373] width 446 height 20
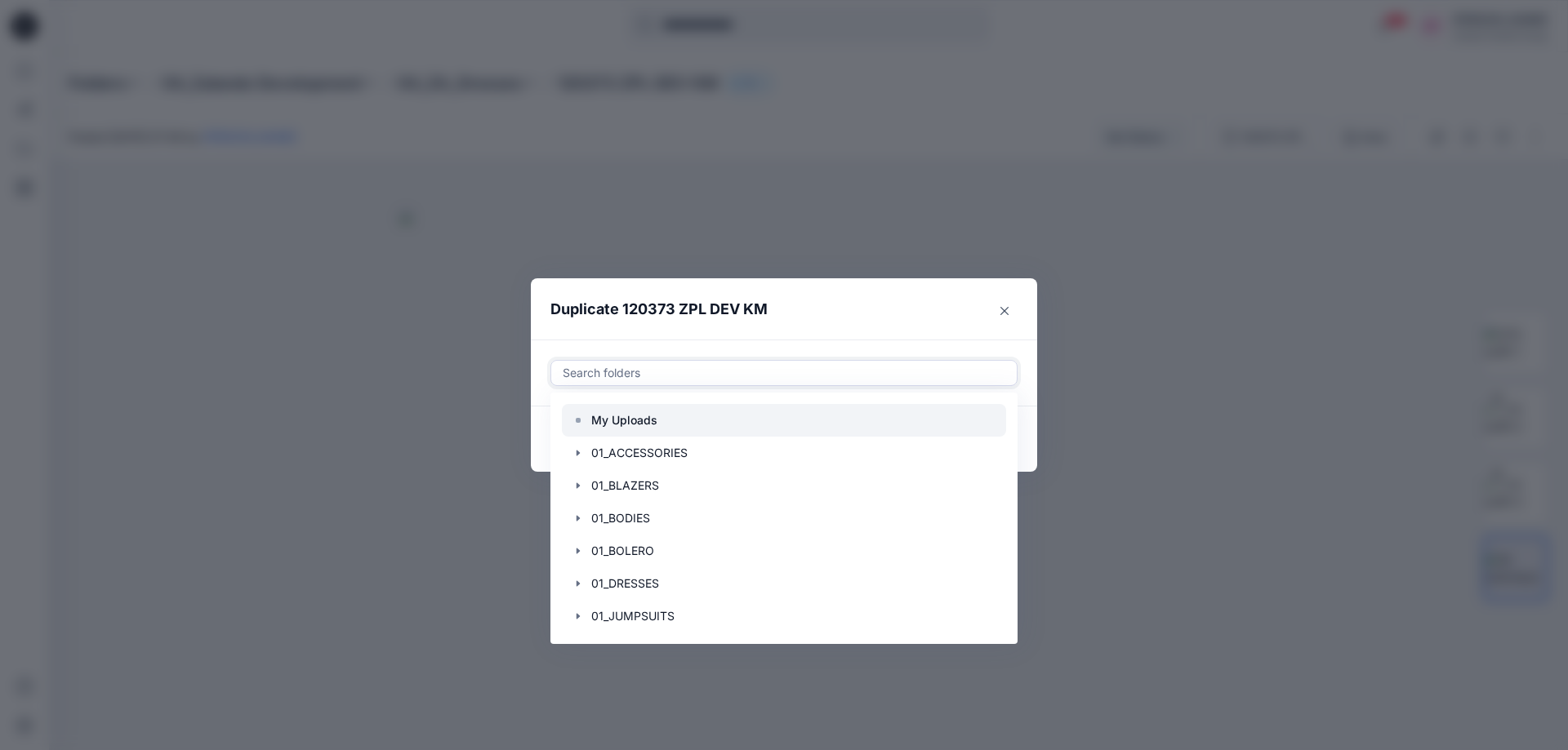
drag, startPoint x: 702, startPoint y: 448, endPoint x: 755, endPoint y: 411, distance: 64.6
click at [703, 448] on div at bounding box center [783, 452] width 444 height 33
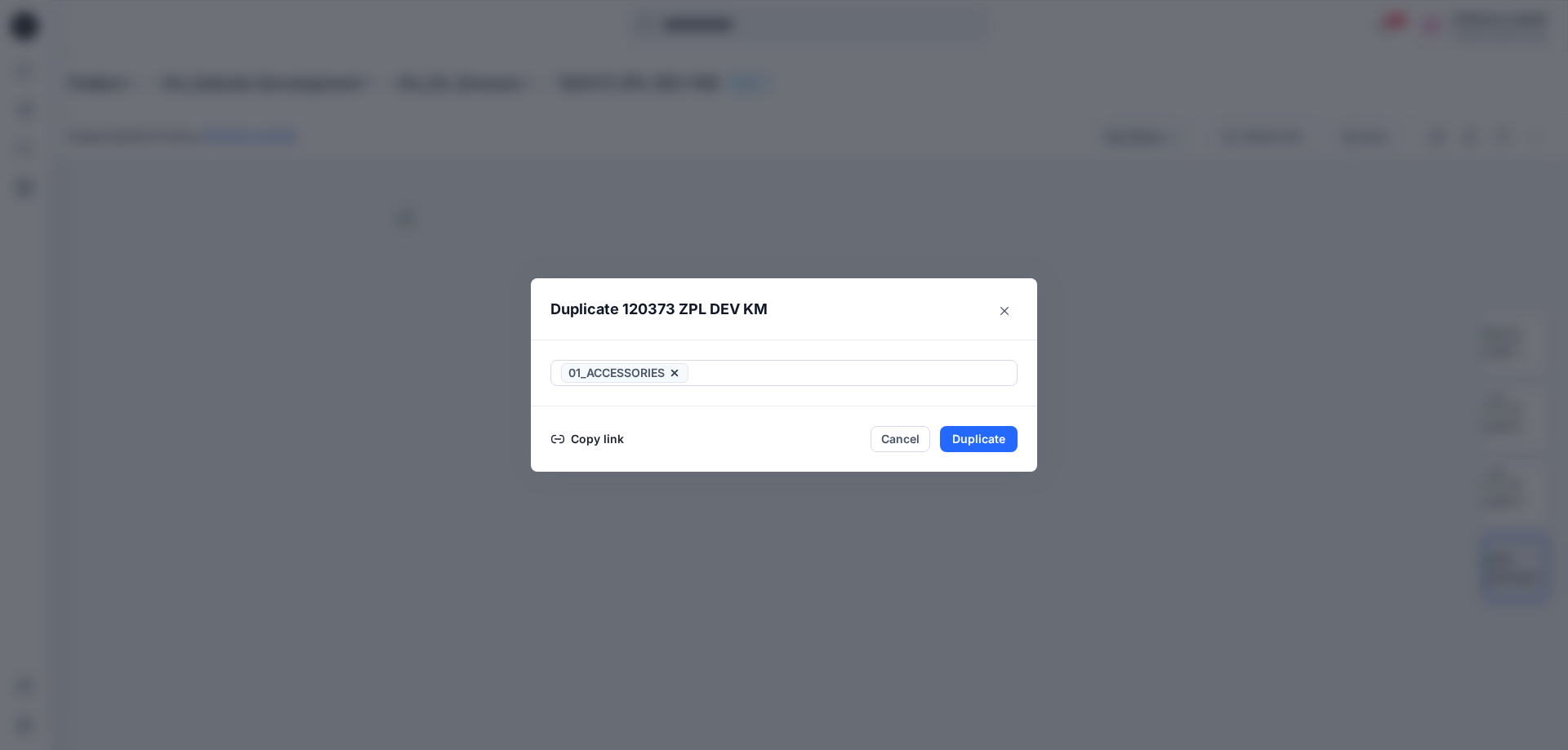
click at [889, 315] on header "Duplicate 120373 ZPL DEV KM" at bounding box center [767, 310] width 473 height 62
click at [595, 438] on button "Copy link" at bounding box center [587, 438] width 74 height 20
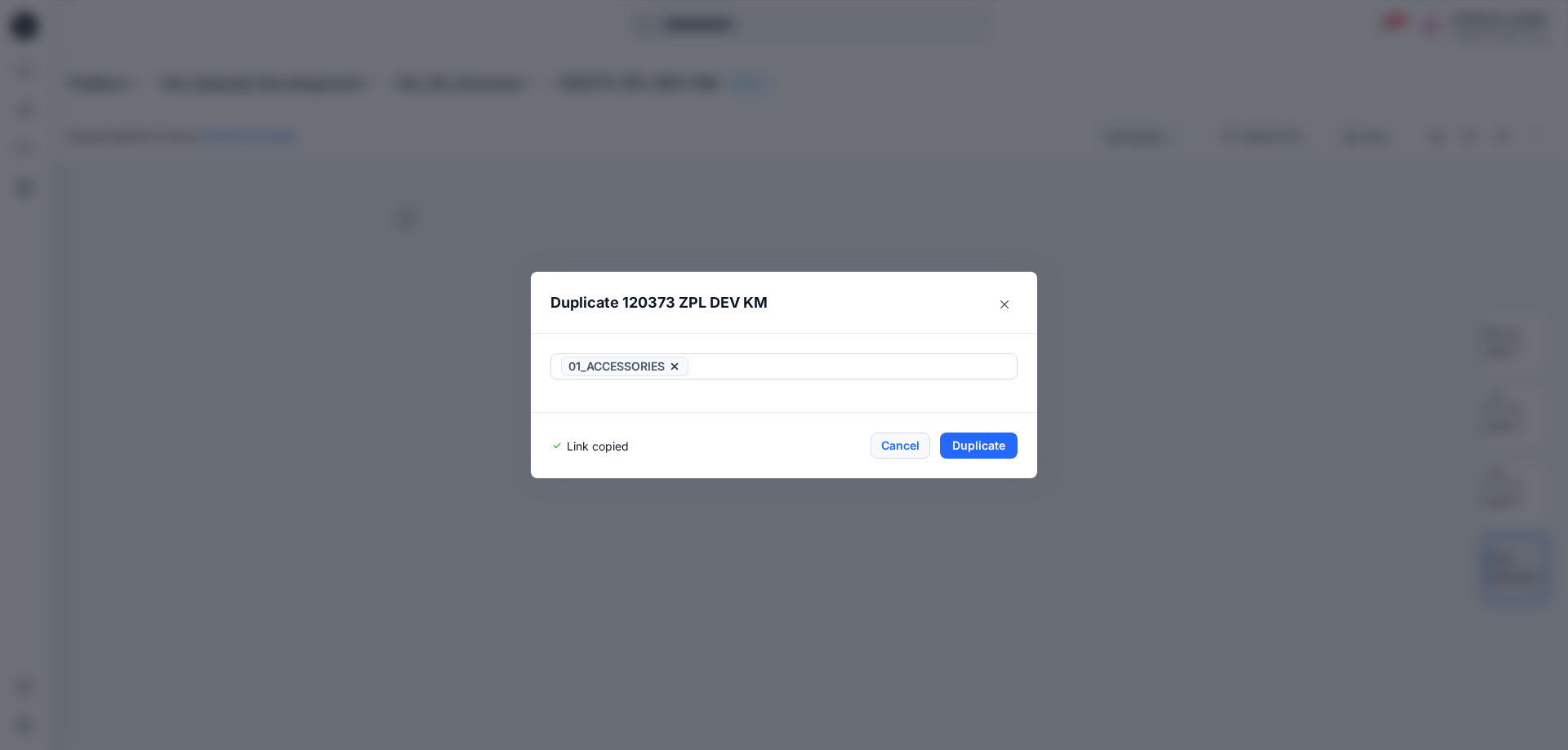
click at [901, 448] on button "Cancel" at bounding box center [899, 446] width 59 height 26
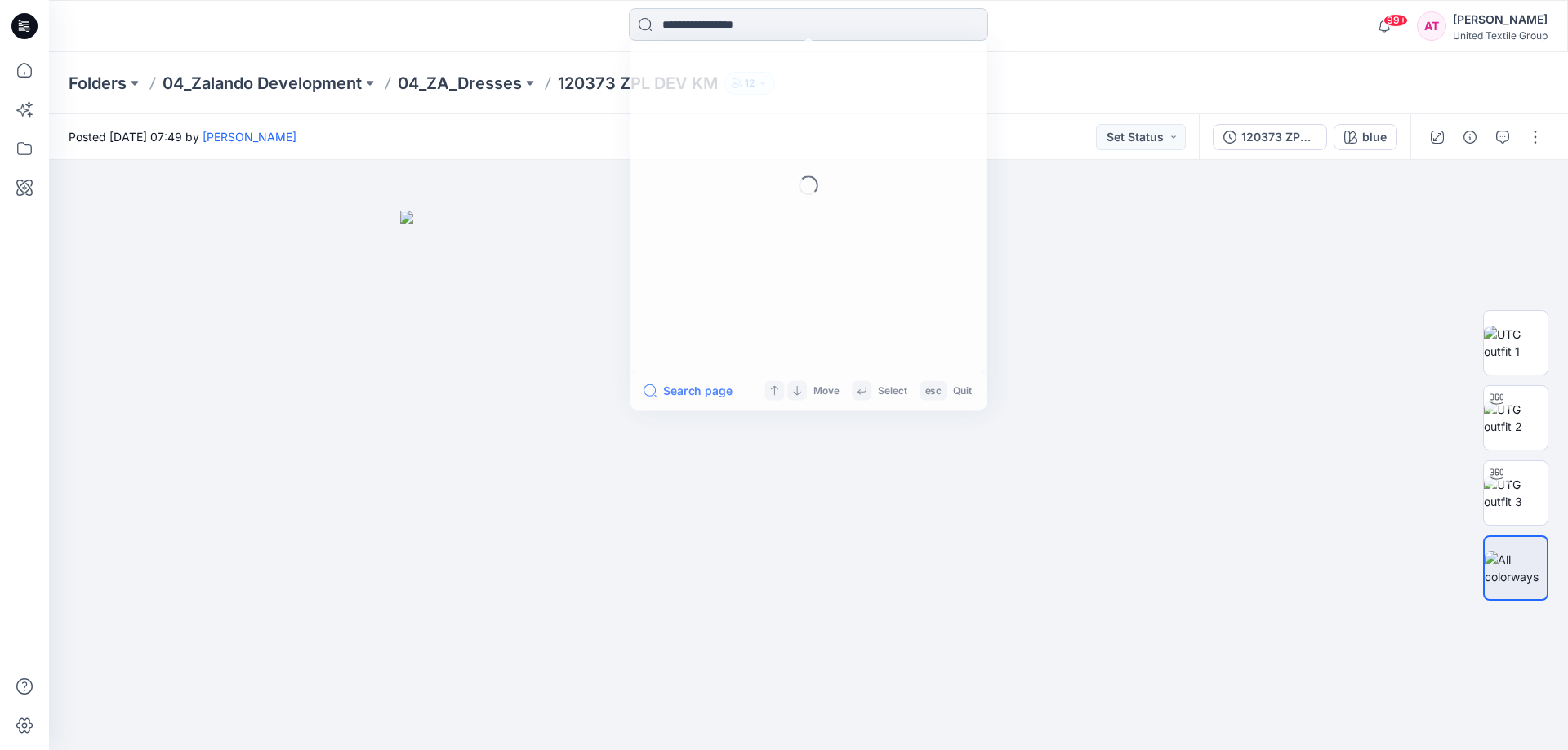
click at [739, 23] on input at bounding box center [808, 24] width 360 height 33
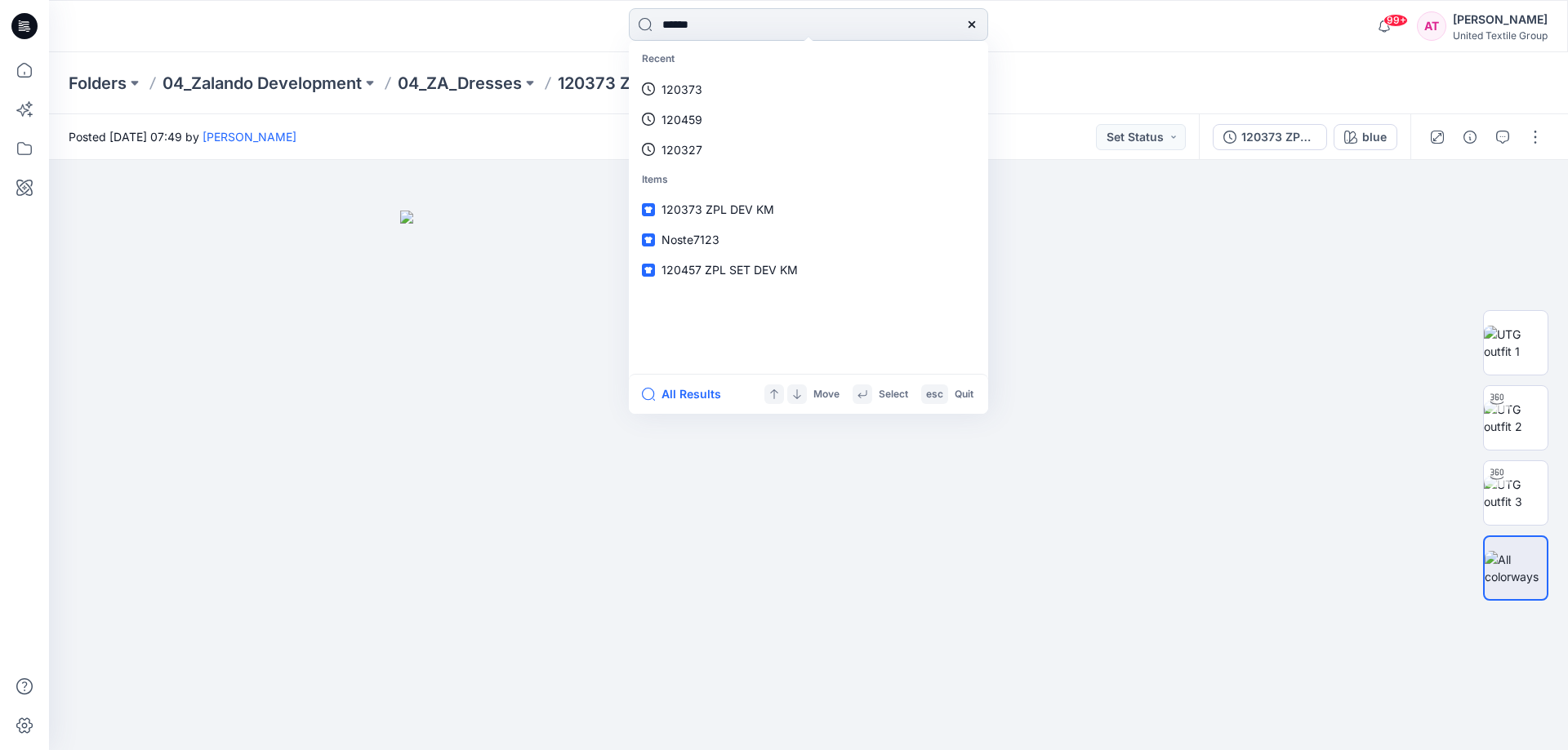
type input "******"
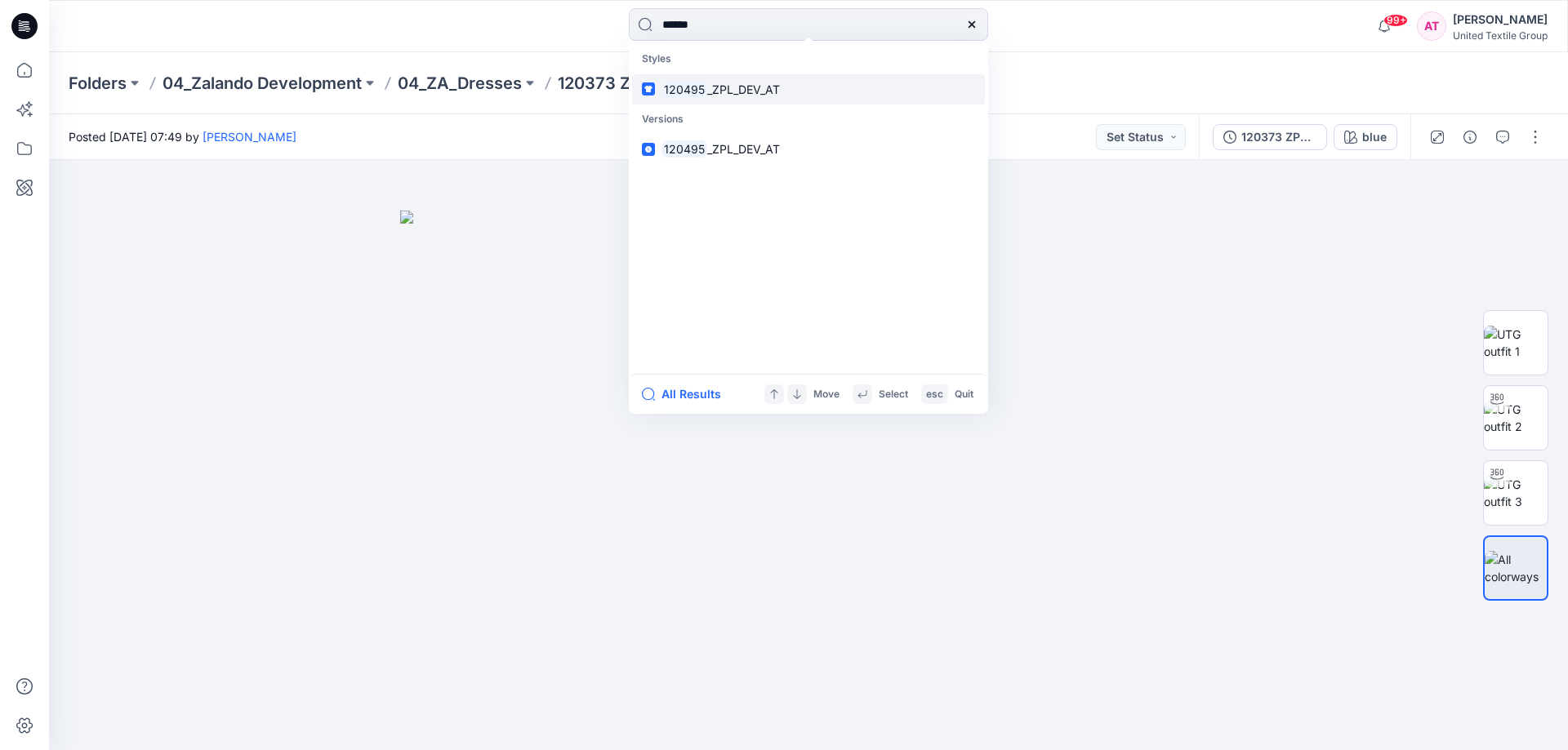
click at [767, 87] on span "_ZPL_DEV_AT" at bounding box center [743, 89] width 72 height 14
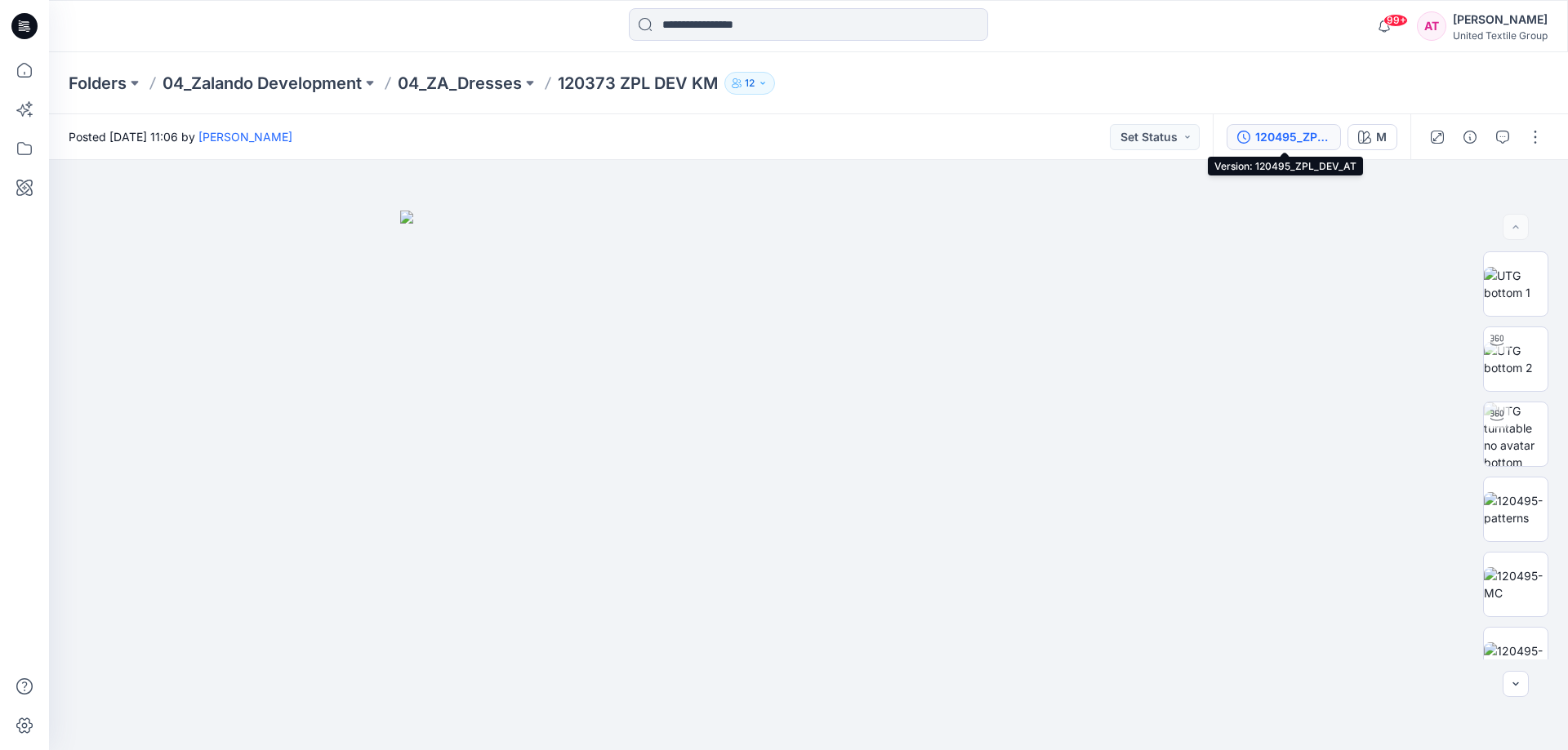
click at [1287, 133] on div "120495_ZPL_DEV_AT" at bounding box center [1293, 137] width 75 height 18
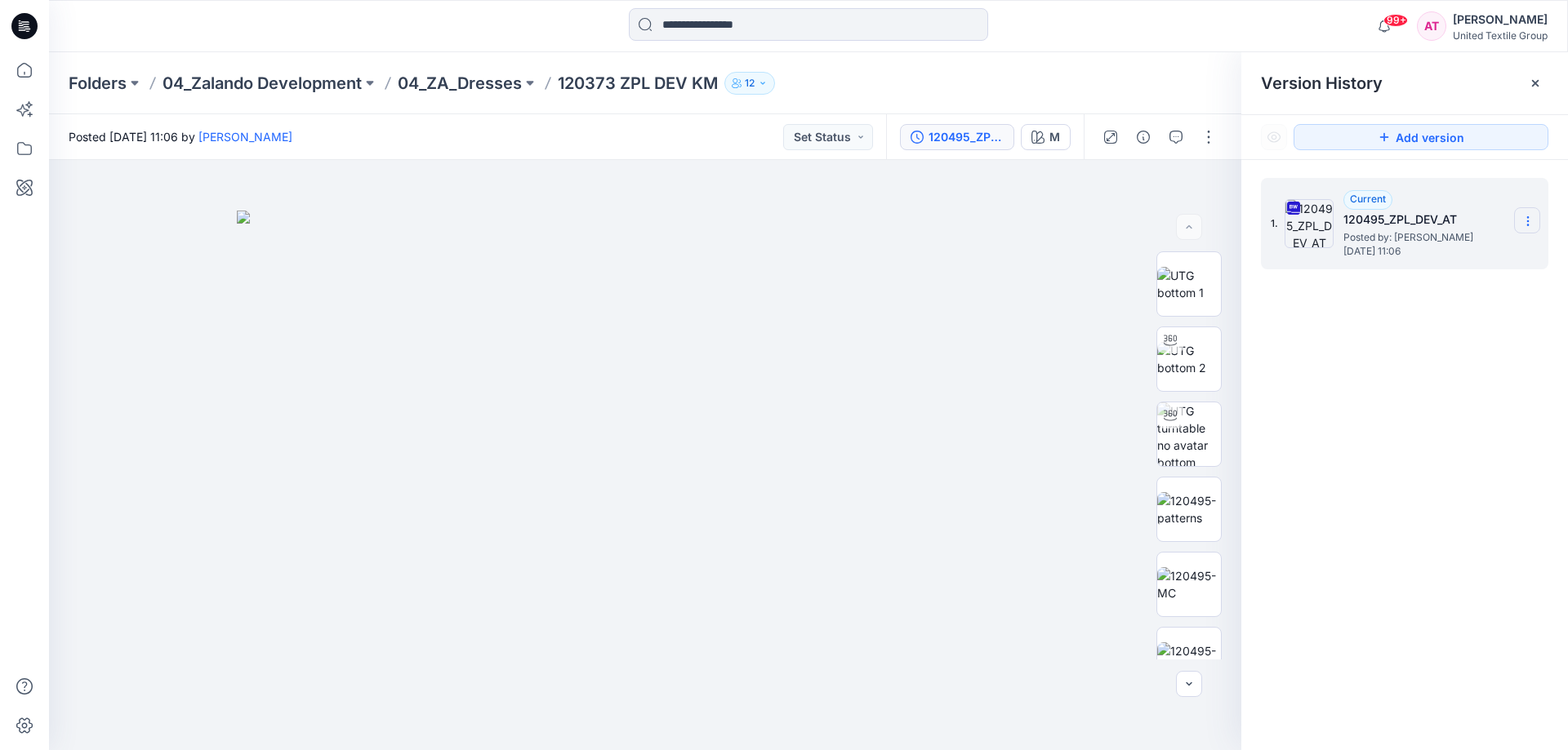
click at [1527, 218] on icon at bounding box center [1527, 217] width 1 height 1
click at [1470, 250] on span "Download Source BW File" at bounding box center [1445, 253] width 137 height 20
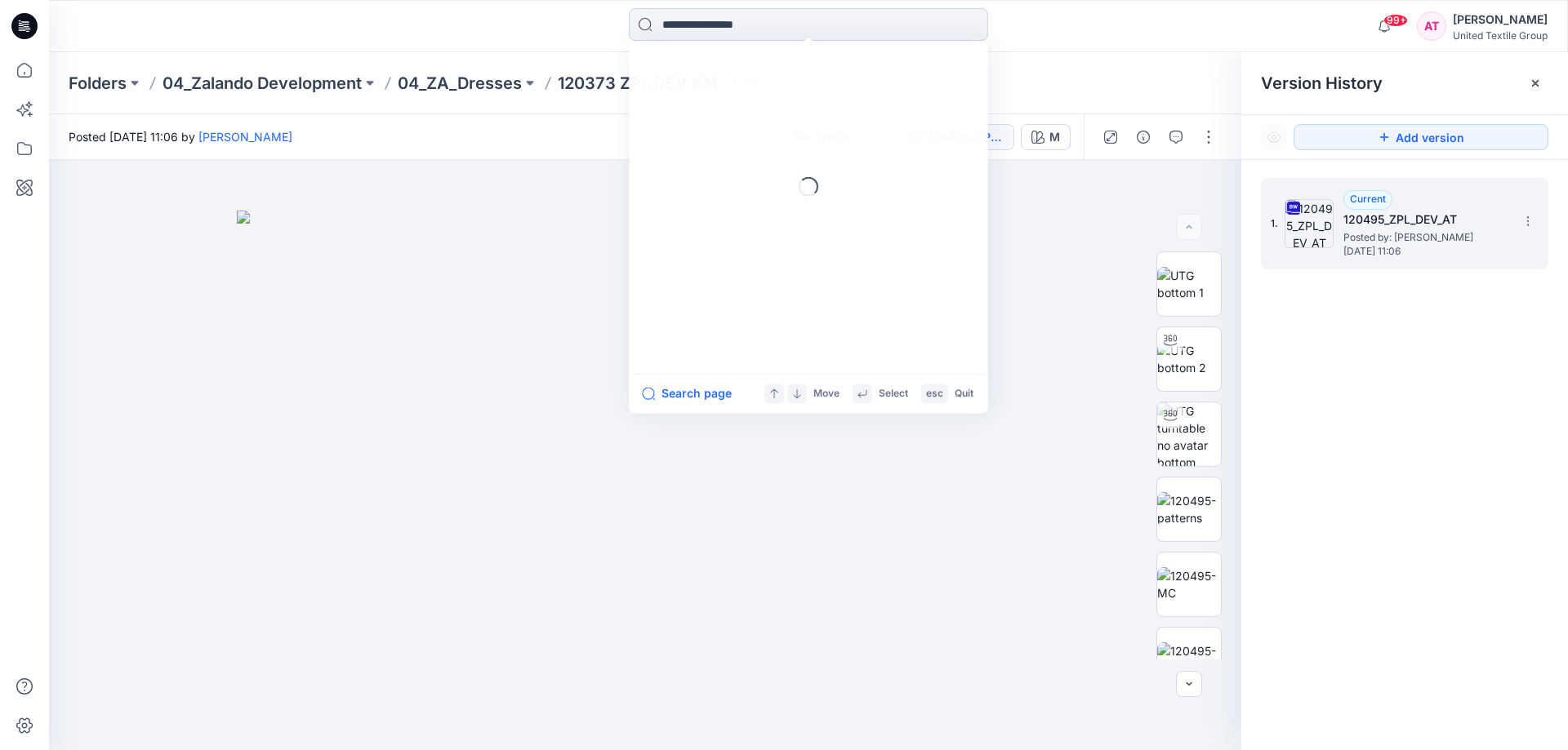
click at [730, 30] on input at bounding box center [808, 24] width 360 height 33
type input "******"
click at [759, 83] on span "ZPL DEV BS" at bounding box center [736, 89] width 66 height 14
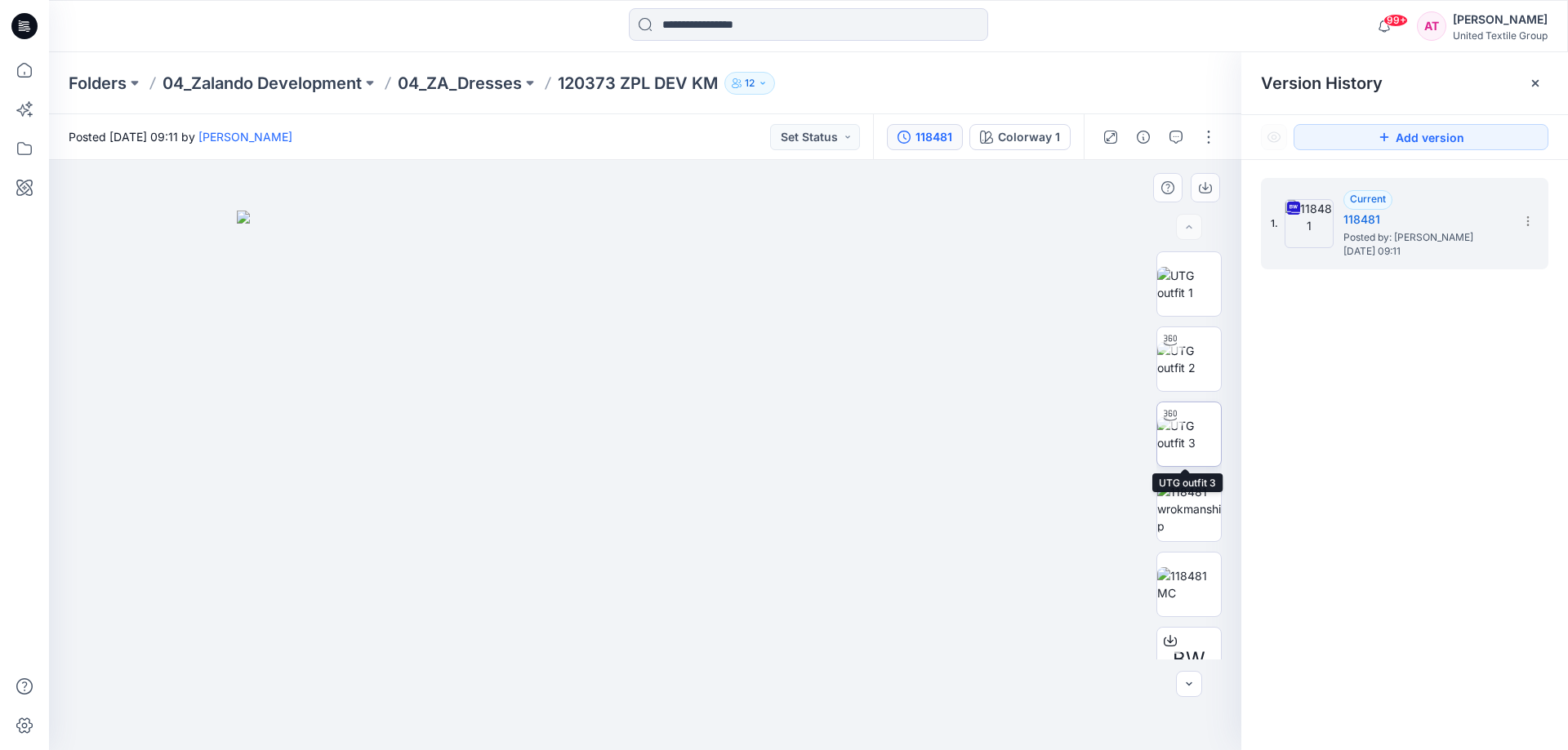
click at [1188, 433] on img at bounding box center [1189, 434] width 64 height 35
drag, startPoint x: 706, startPoint y: 469, endPoint x: 716, endPoint y: 420, distance: 50.0
click at [700, 481] on img at bounding box center [645, 384] width 1082 height 732
drag, startPoint x: 818, startPoint y: 706, endPoint x: 764, endPoint y: 727, distance: 57.9
click at [763, 727] on icon at bounding box center [647, 701] width 494 height 61
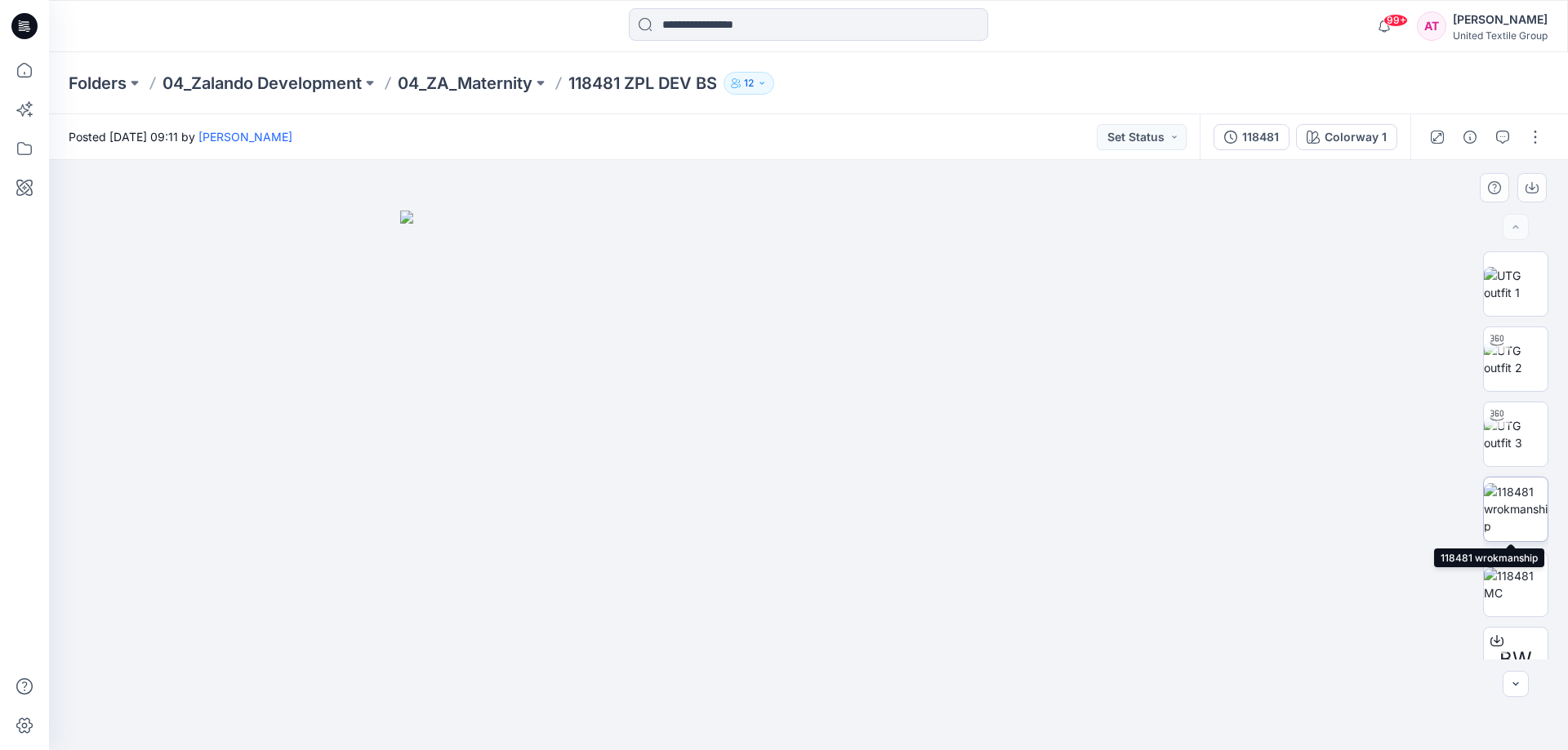
click at [1508, 519] on img at bounding box center [1515, 509] width 64 height 52
click at [1371, 484] on div at bounding box center [808, 454] width 1519 height 590
click at [1495, 436] on img at bounding box center [1515, 434] width 64 height 35
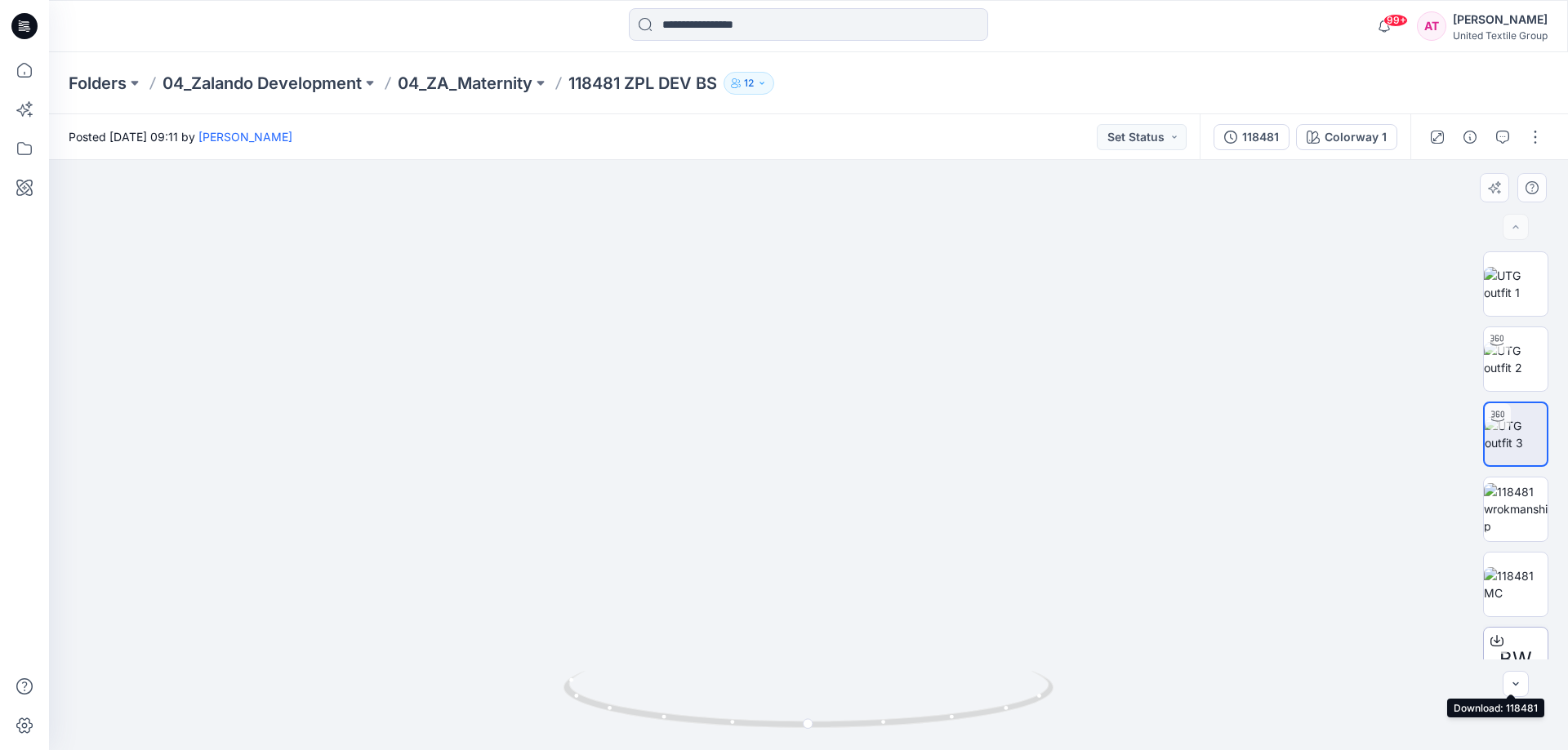
click at [1507, 647] on span "BW" at bounding box center [1515, 659] width 33 height 29
click at [1508, 427] on img at bounding box center [1515, 434] width 64 height 35
drag, startPoint x: 906, startPoint y: 727, endPoint x: 915, endPoint y: 473, distance: 254.2
click at [900, 722] on icon at bounding box center [810, 701] width 494 height 61
drag, startPoint x: 853, startPoint y: 367, endPoint x: 809, endPoint y: 440, distance: 85.2
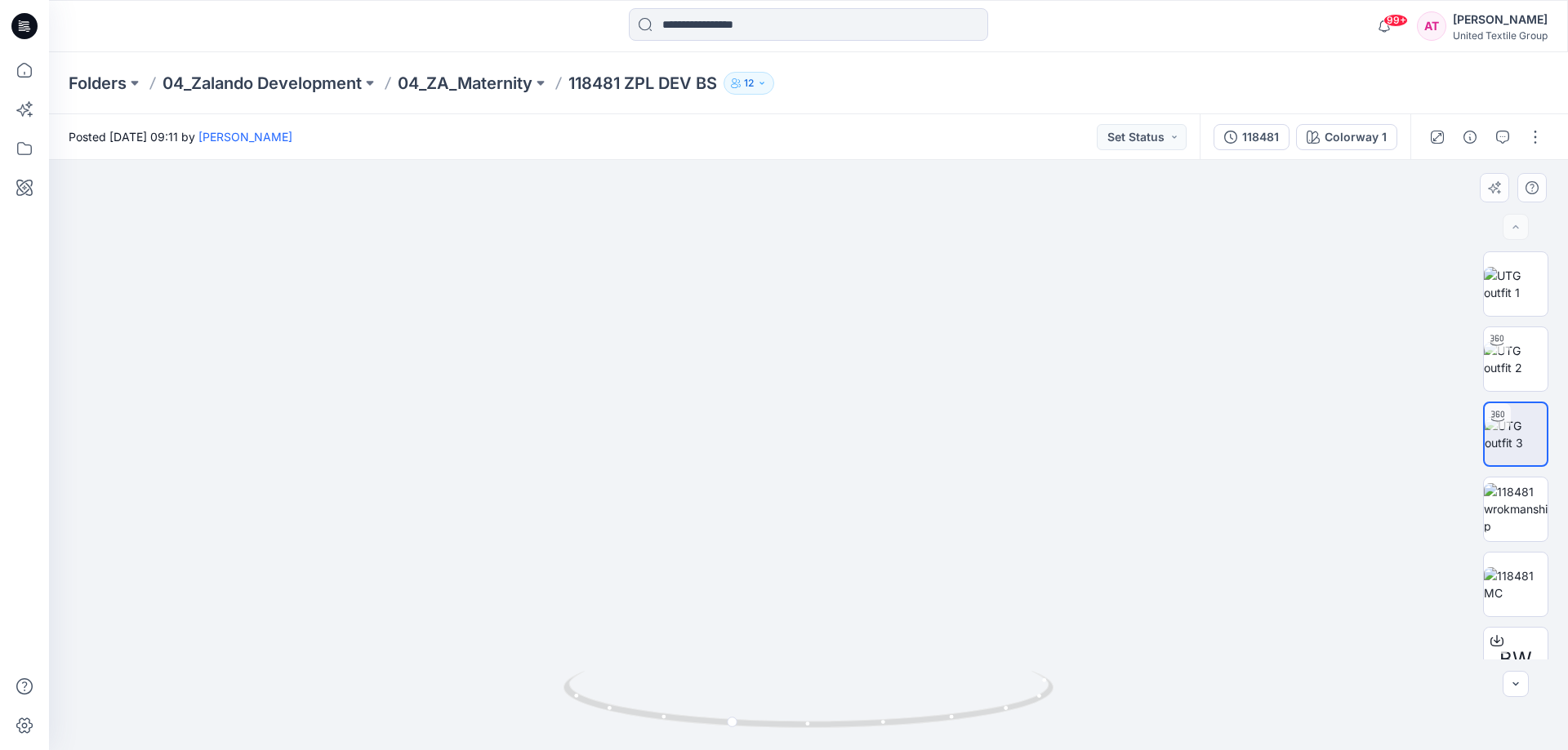
click at [806, 473] on img at bounding box center [808, 435] width 918 height 631
drag, startPoint x: 809, startPoint y: 440, endPoint x: 818, endPoint y: 423, distance: 19.2
click at [793, 408] on img at bounding box center [808, 411] width 918 height 677
drag, startPoint x: 829, startPoint y: 457, endPoint x: 678, endPoint y: 427, distance: 154.0
click at [678, 427] on img at bounding box center [808, 390] width 918 height 720
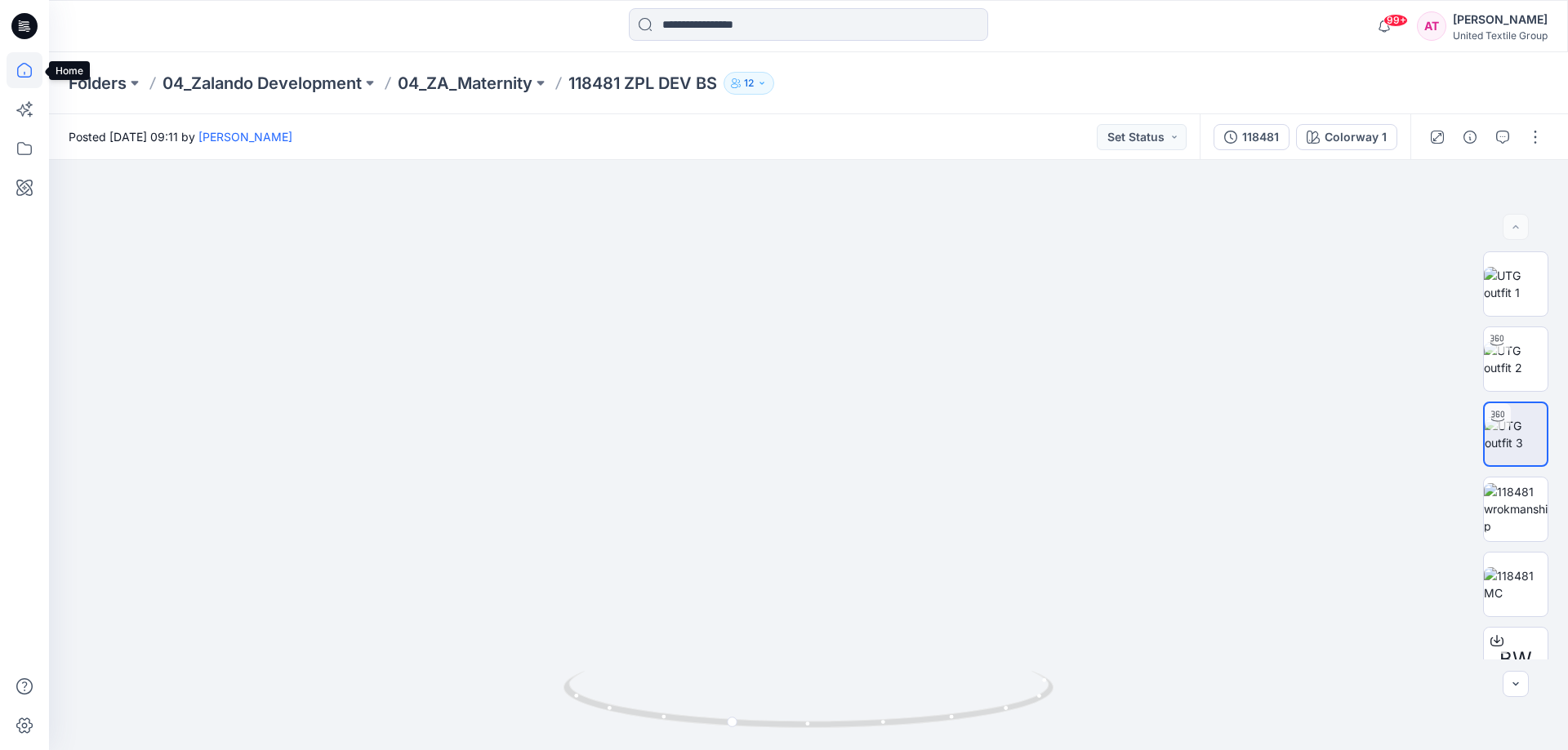
click at [13, 70] on icon at bounding box center [24, 70] width 36 height 36
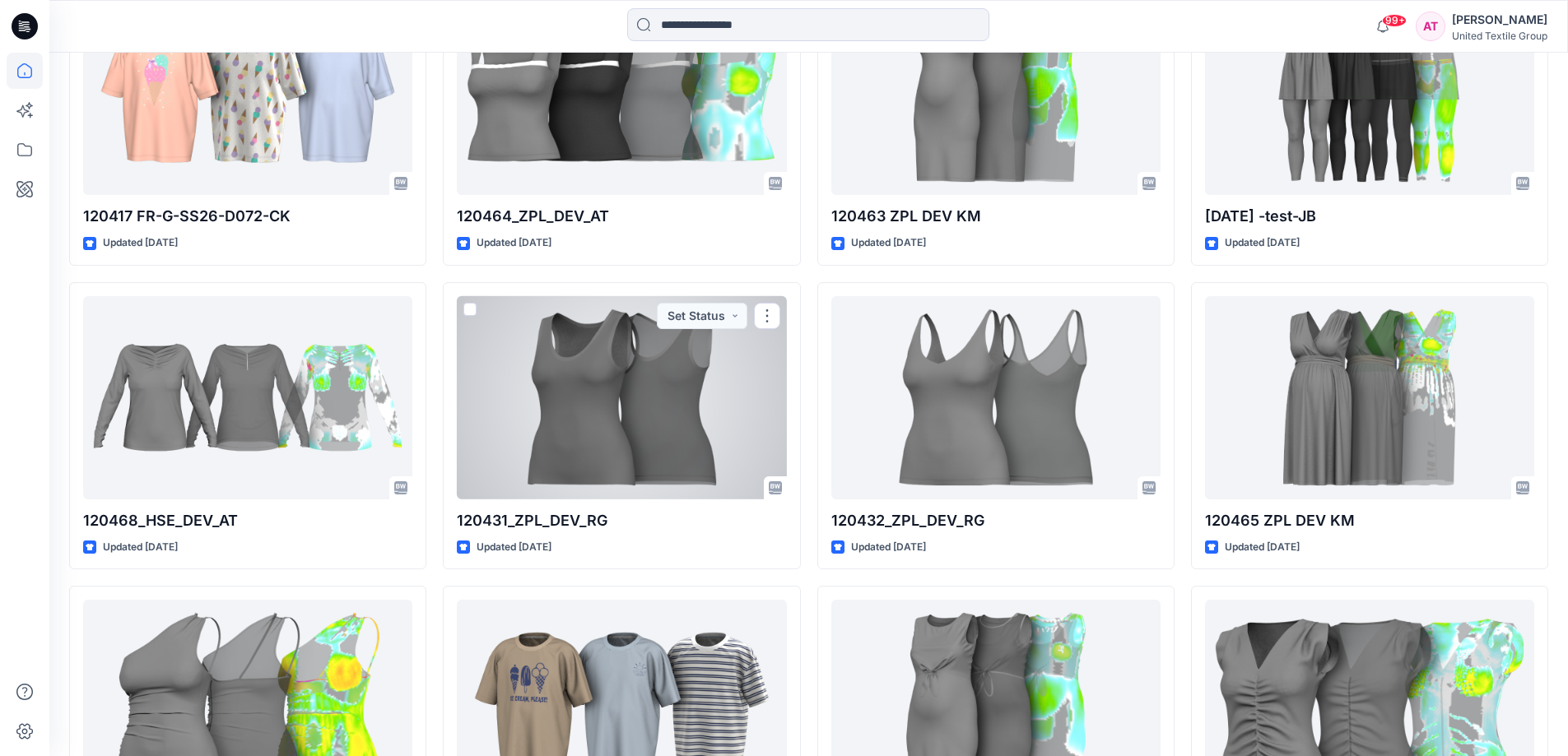
scroll to position [4299, 0]
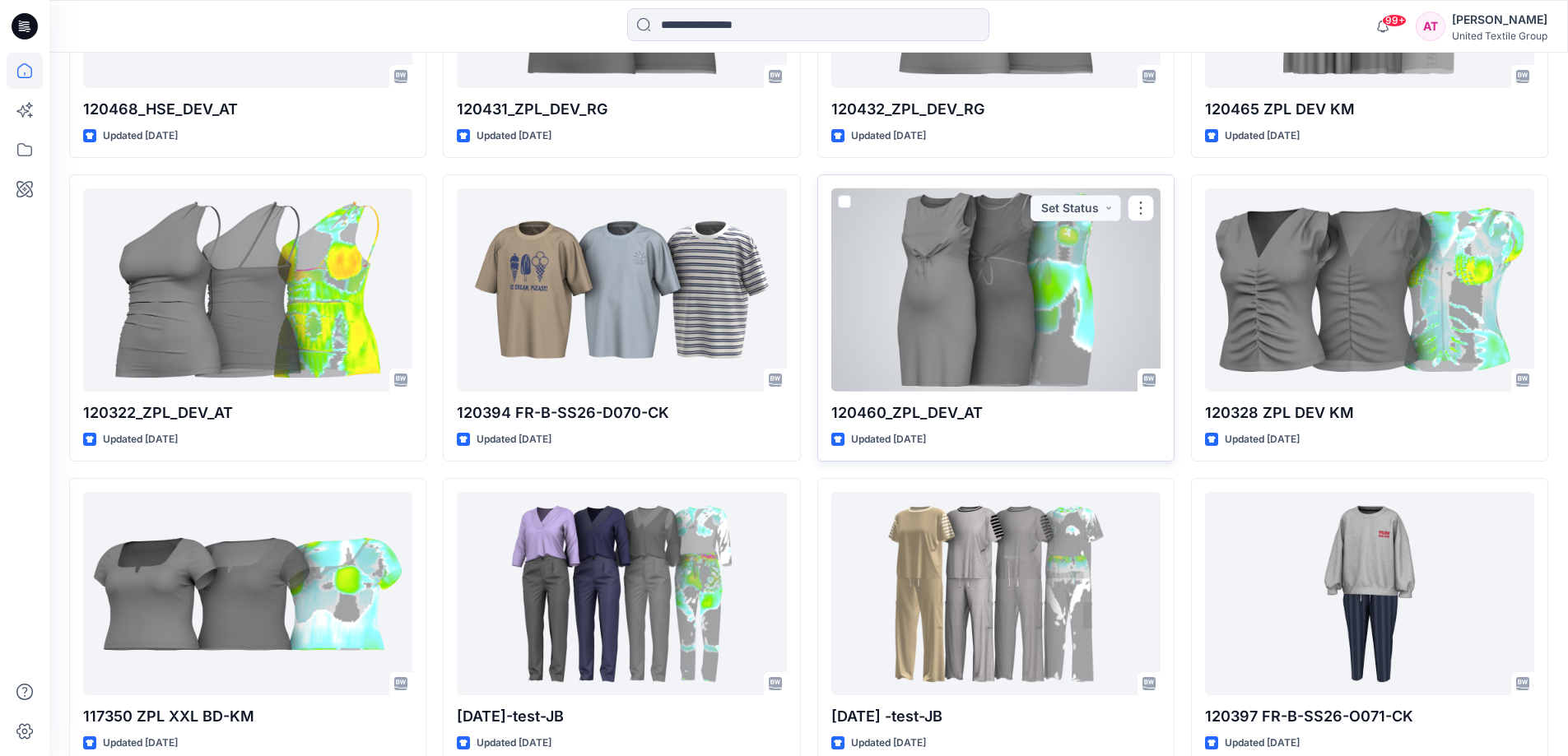
click at [986, 307] on div at bounding box center [995, 290] width 329 height 203
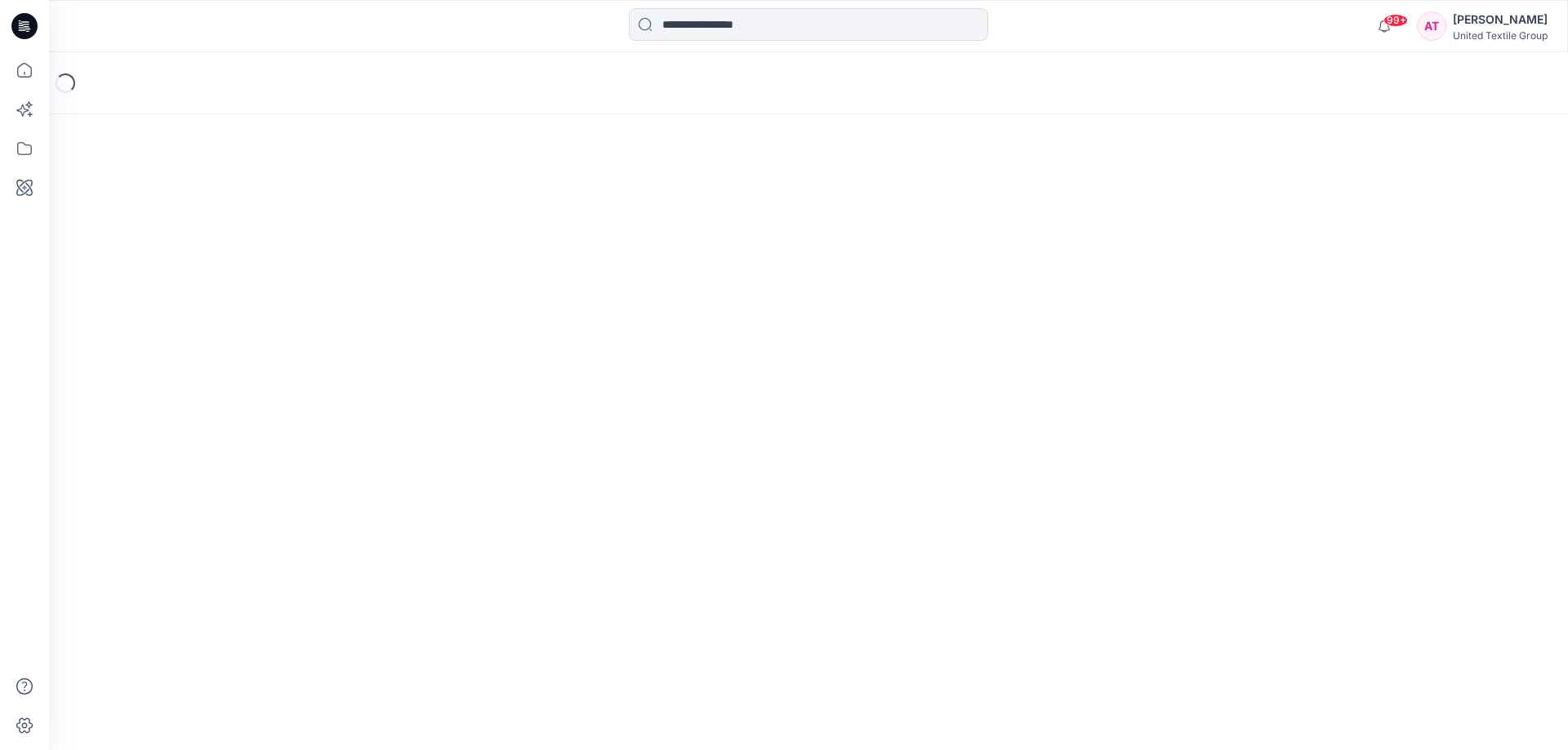
click at [978, 304] on div "Loading..." at bounding box center [808, 402] width 1519 height 698
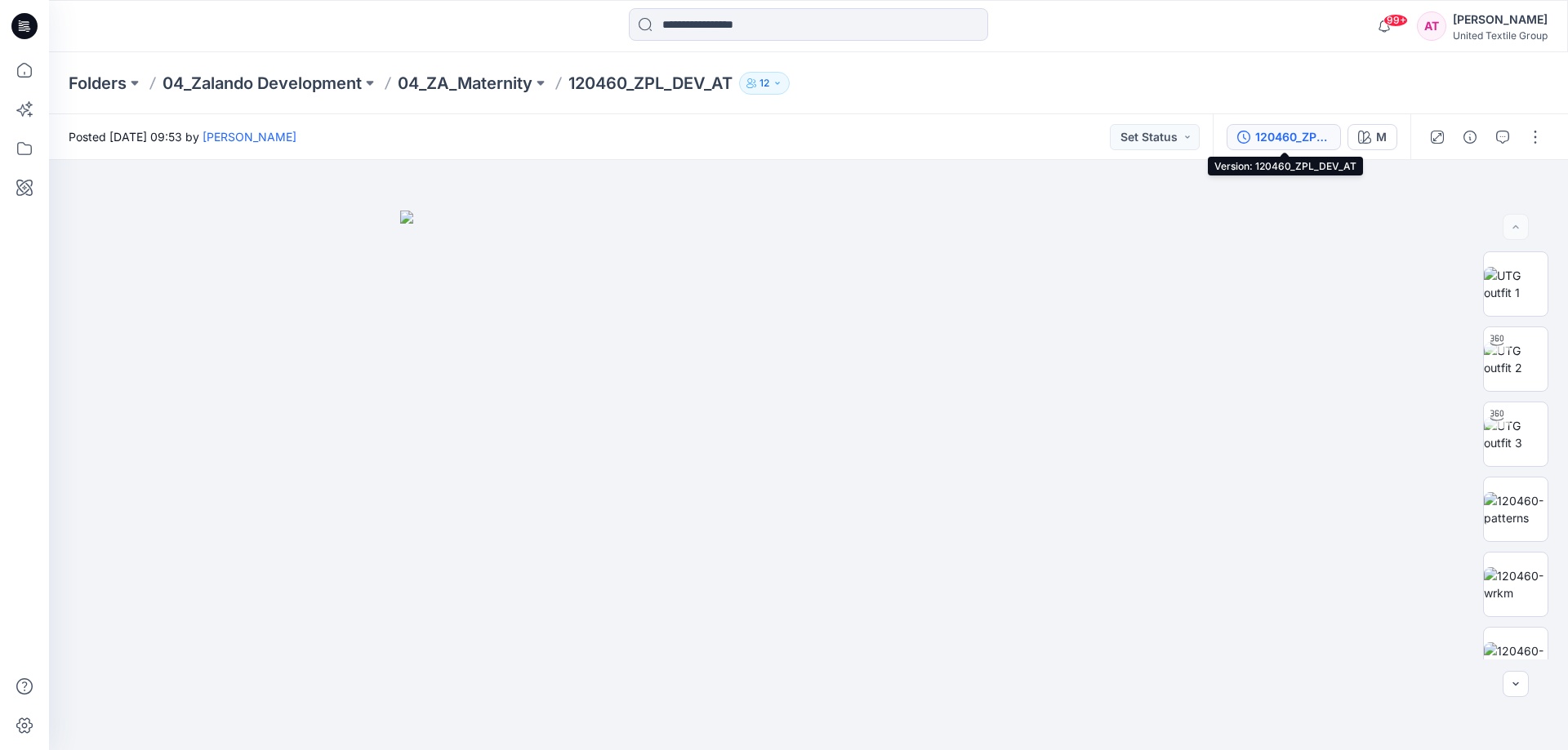
click at [1313, 137] on div "120460_ZPL_DEV_AT" at bounding box center [1293, 137] width 75 height 18
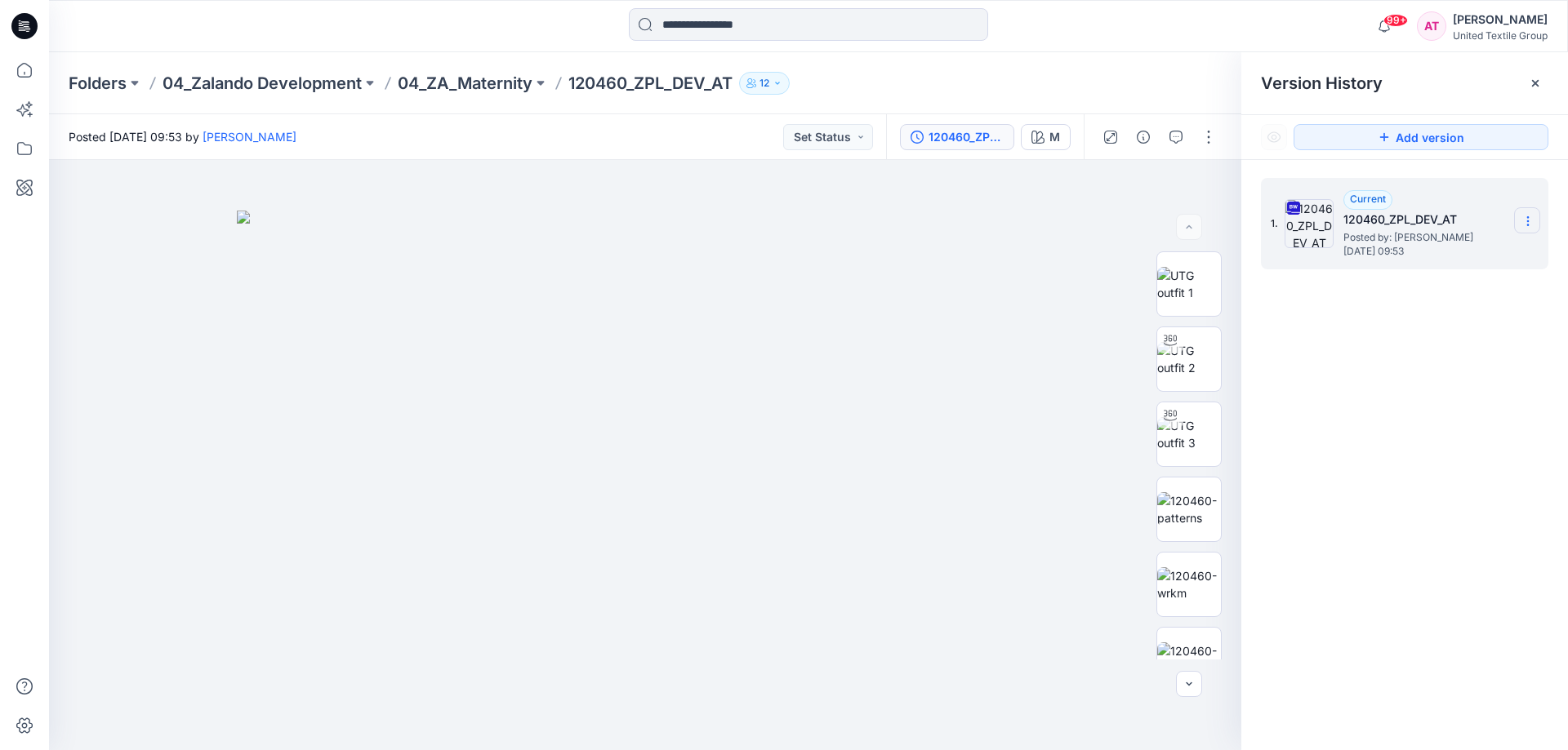
click at [1527, 222] on icon at bounding box center [1527, 222] width 1 height 1
click at [1467, 253] on span "Download Source BW File" at bounding box center [1445, 253] width 137 height 20
click at [1505, 216] on h5 "120460_ZPL_DEV_AT" at bounding box center [1425, 220] width 163 height 20
